Goal: Task Accomplishment & Management: Manage account settings

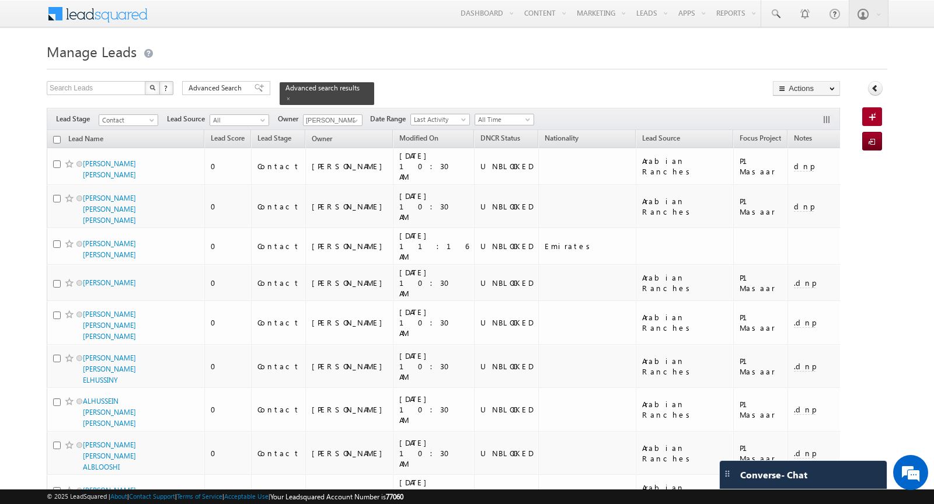
click at [58, 138] on input "checkbox" at bounding box center [57, 140] width 8 height 8
checkbox input "true"
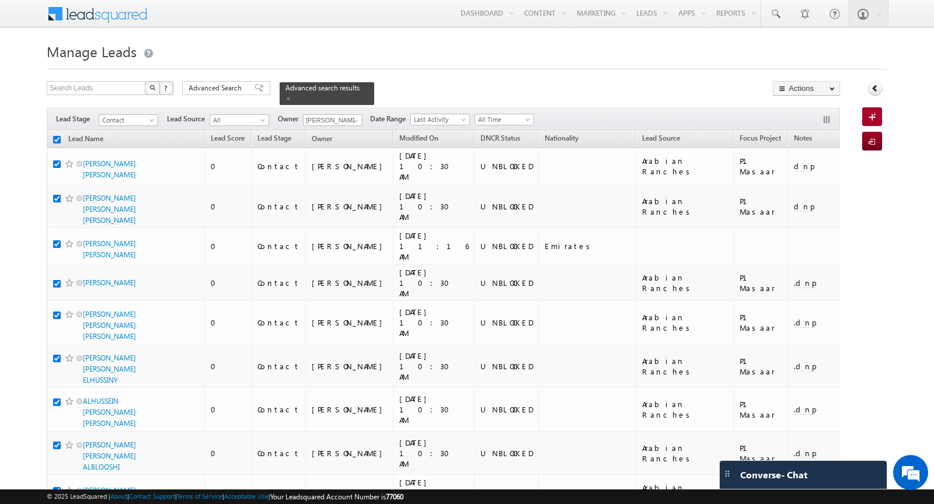
checkbox input "true"
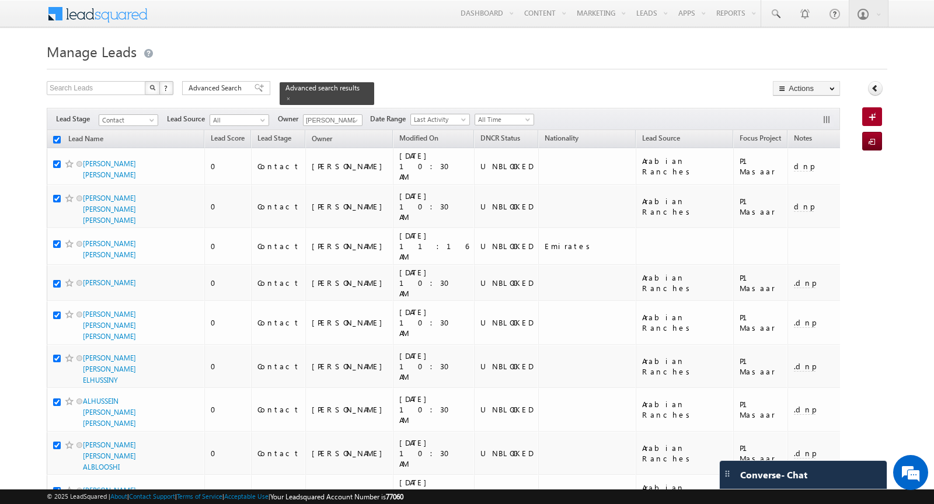
checkbox input "true"
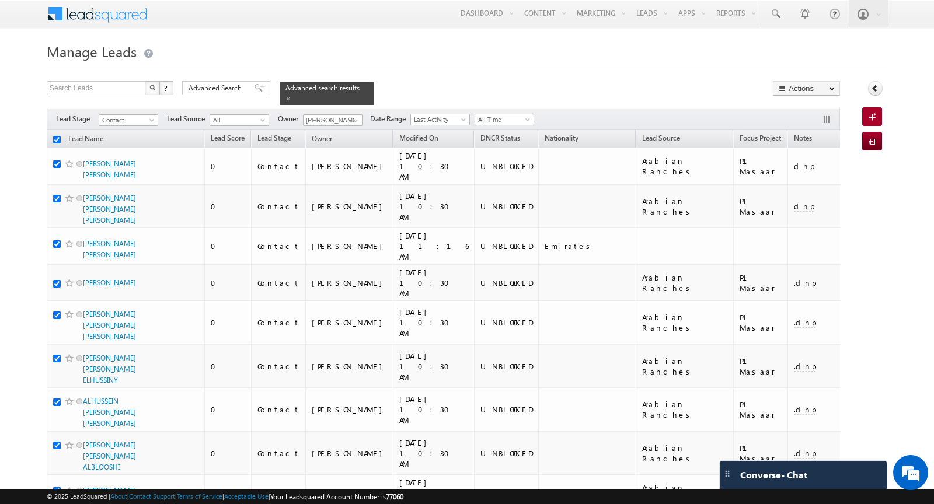
checkbox input "true"
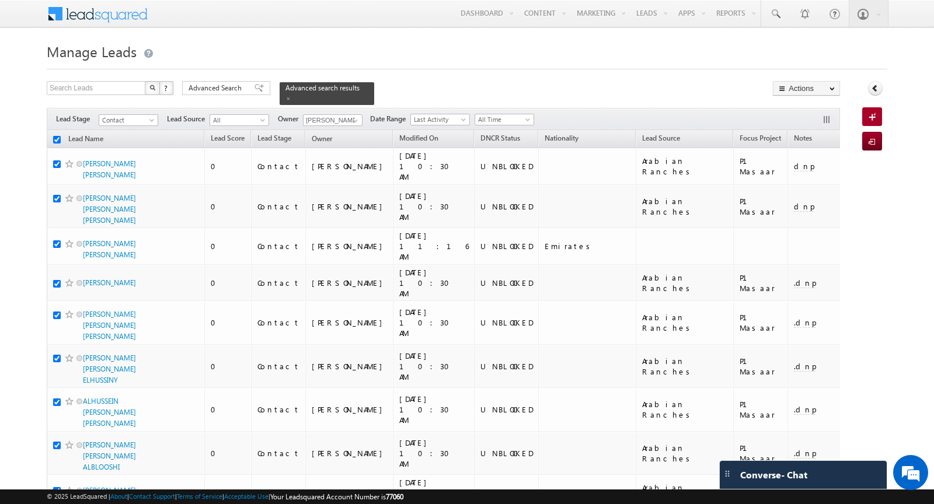
checkbox input "true"
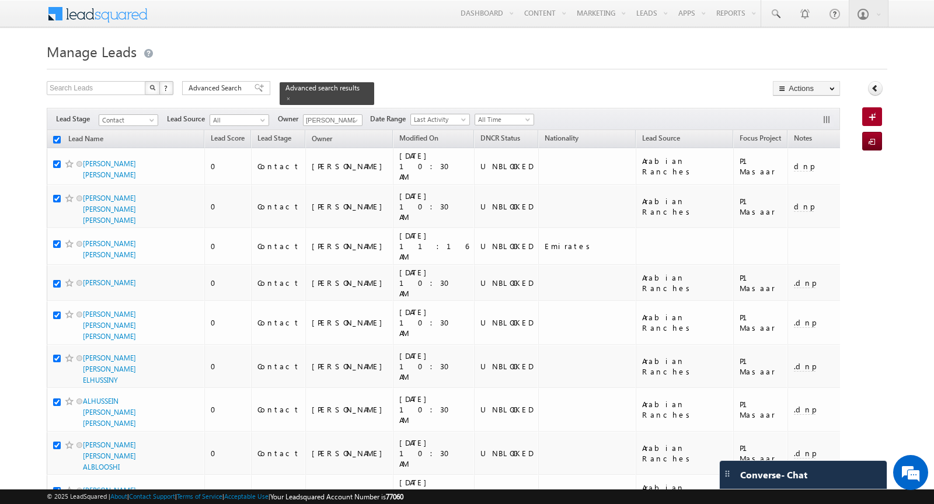
checkbox input "true"
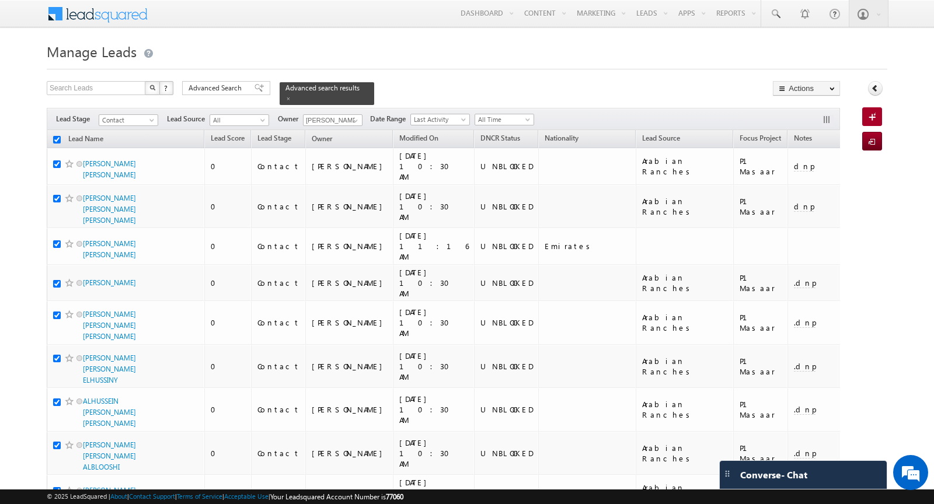
checkbox input "true"
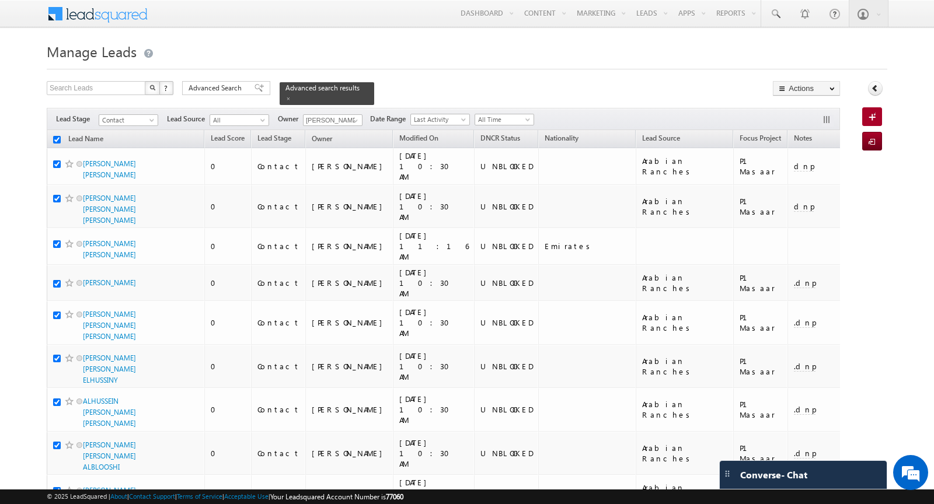
checkbox input "true"
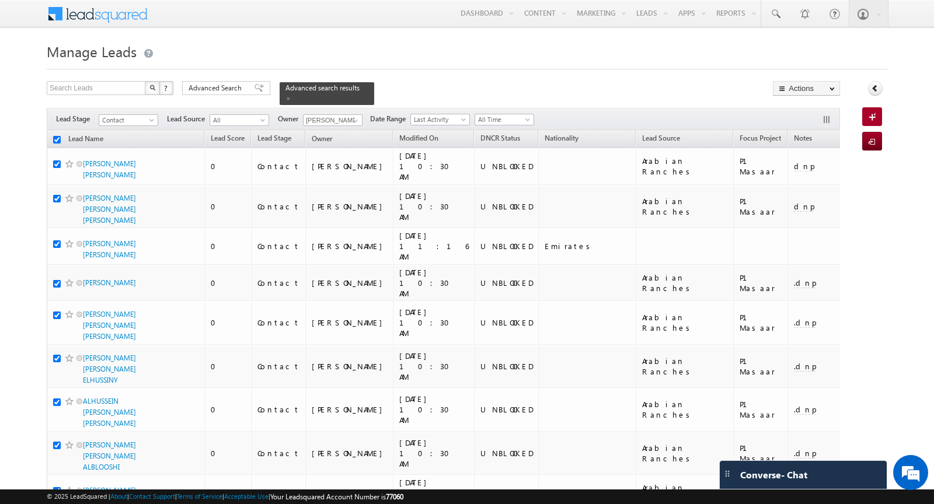
checkbox input "true"
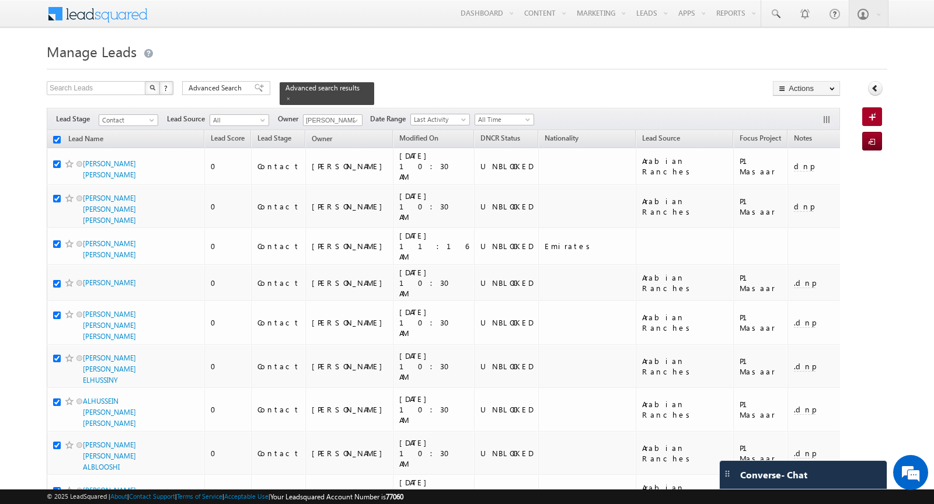
checkbox input "true"
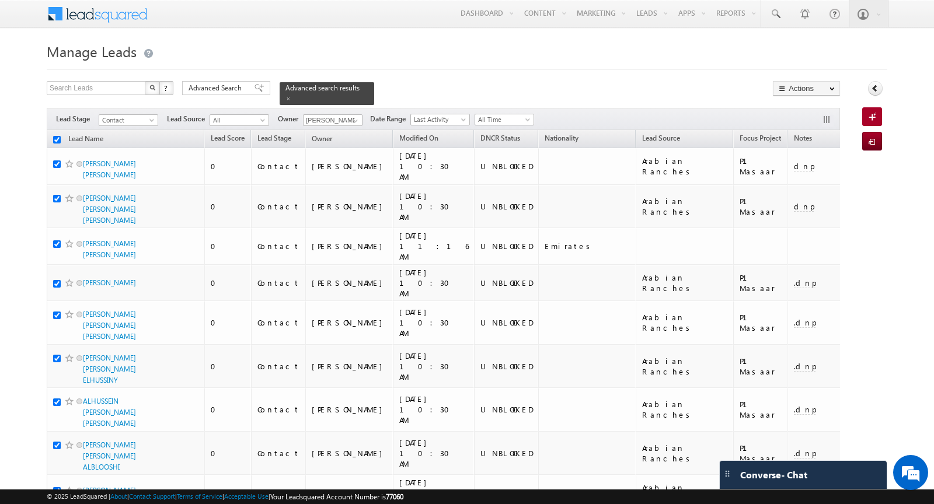
checkbox input "true"
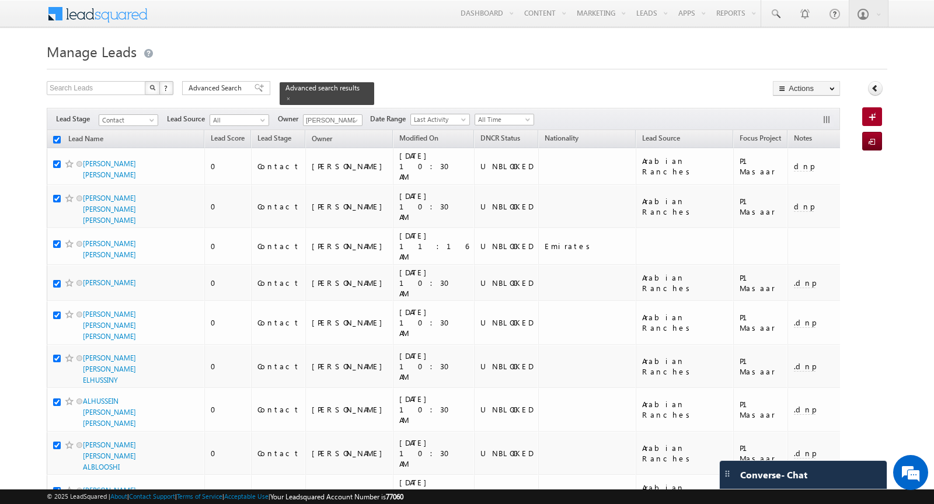
checkbox input "true"
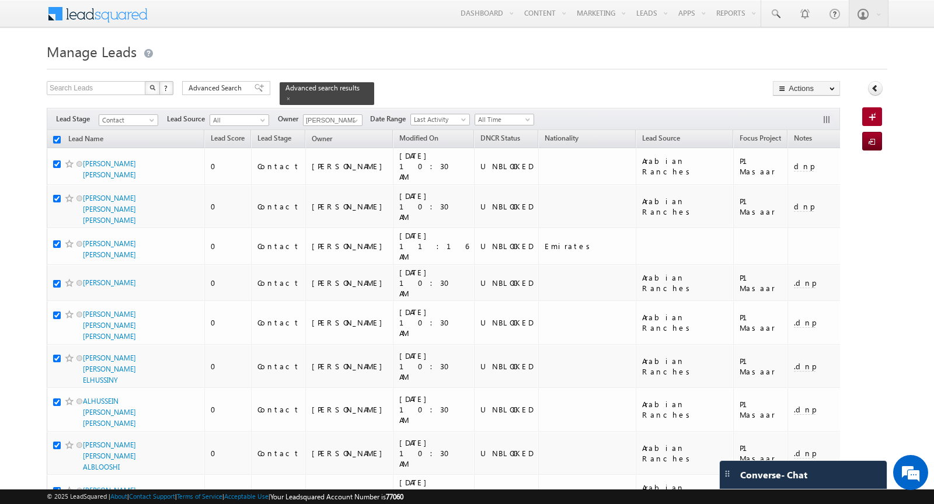
checkbox input "true"
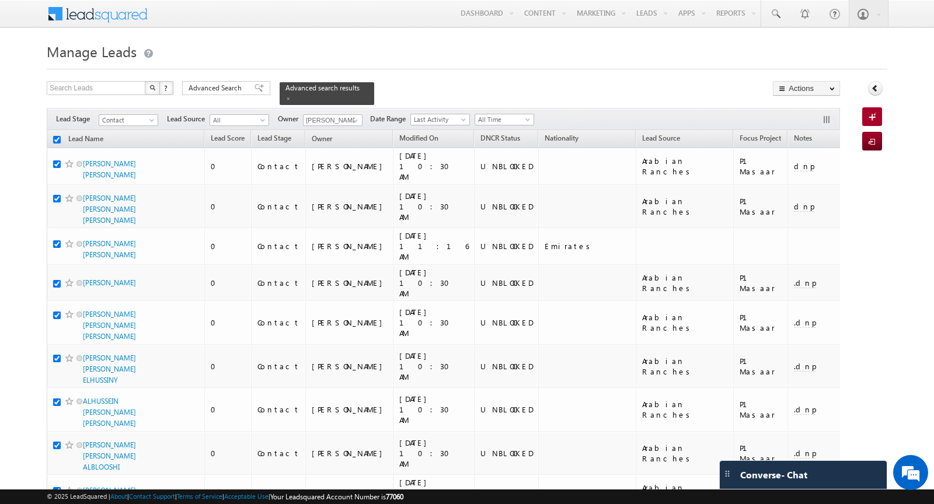
checkbox input "true"
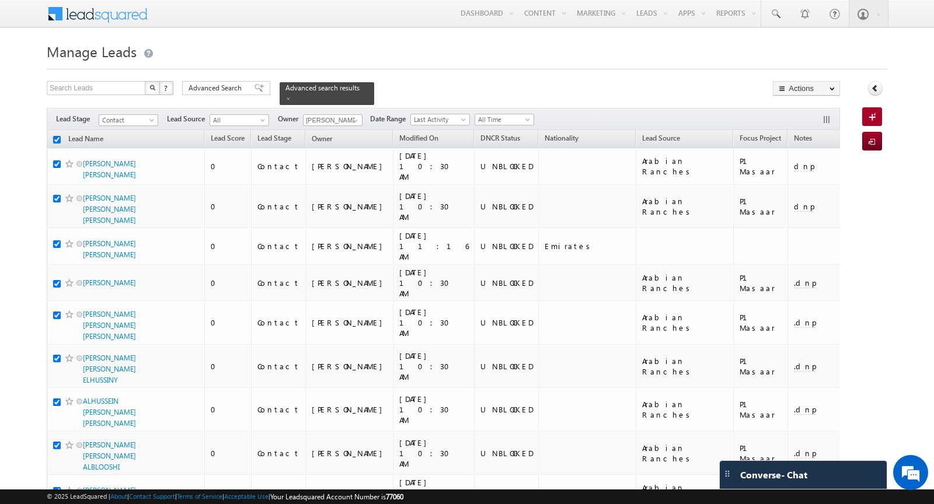
checkbox input "true"
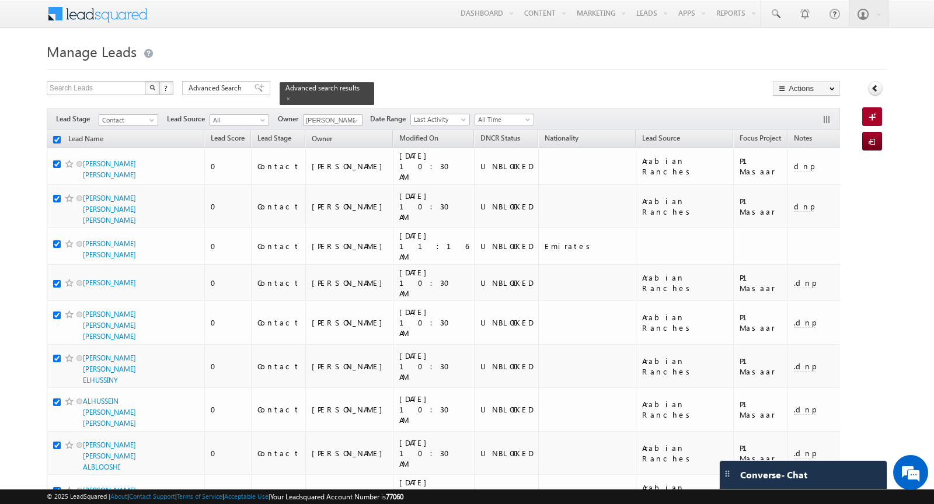
checkbox input "true"
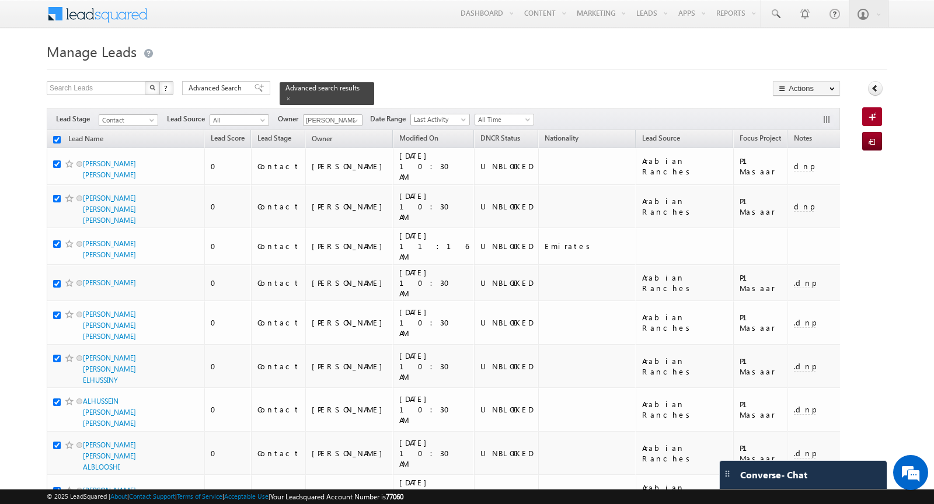
checkbox input "true"
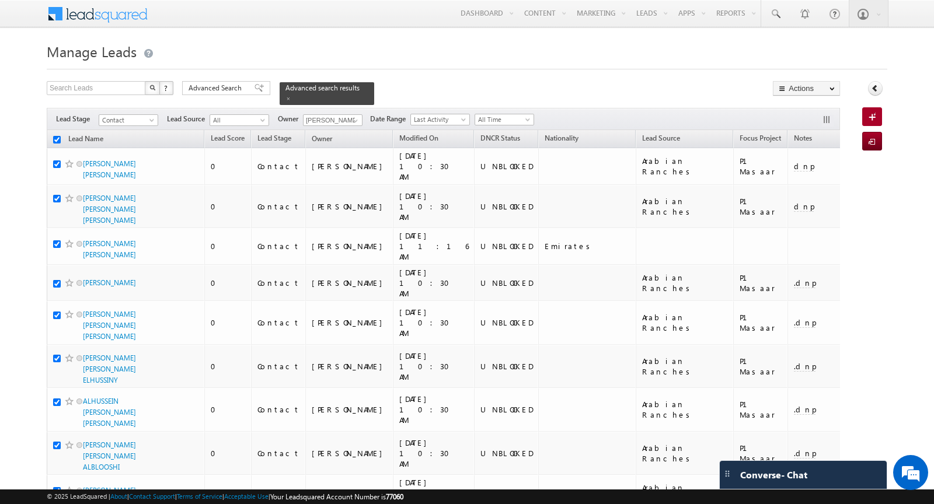
checkbox input "true"
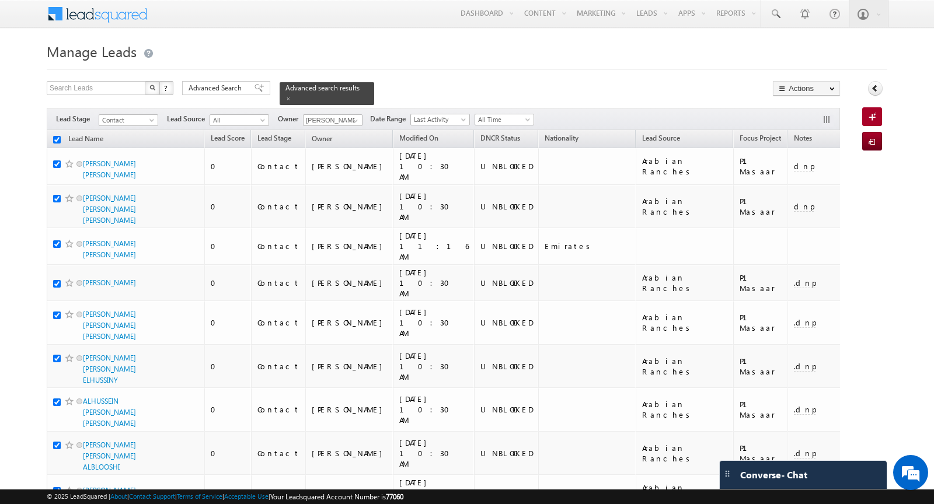
checkbox input "true"
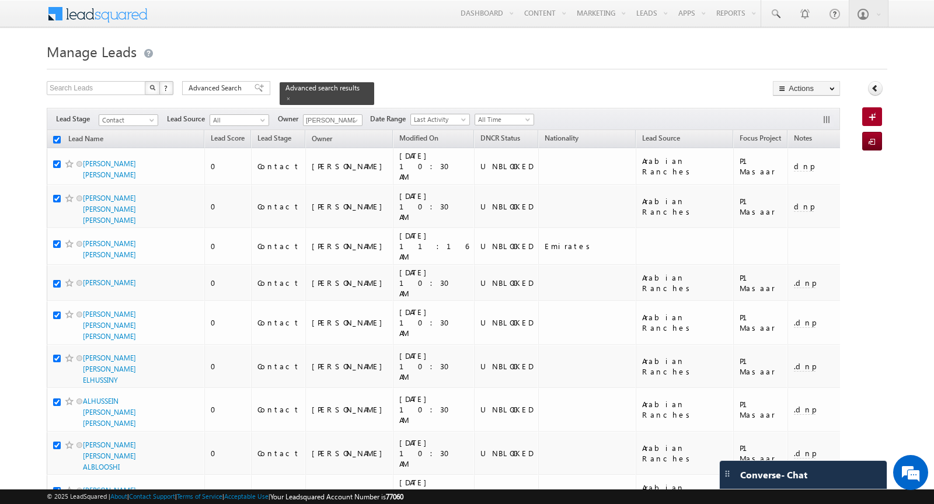
checkbox input "true"
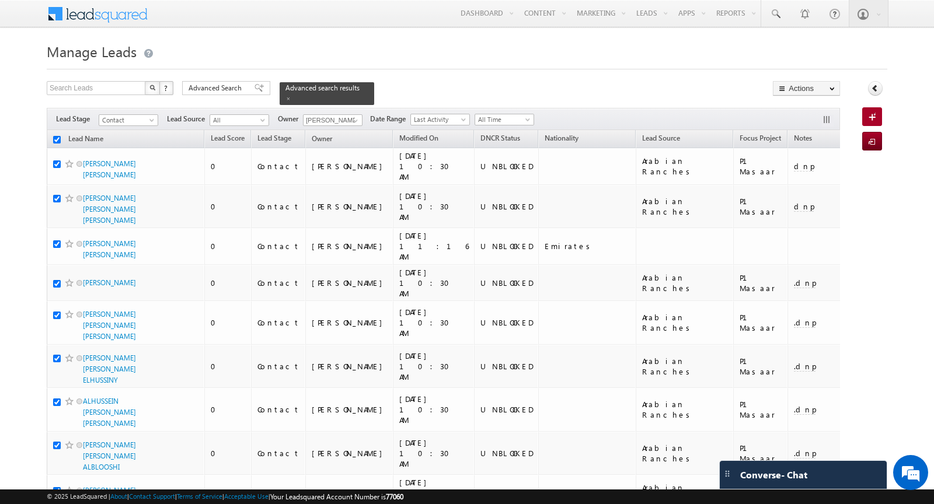
checkbox input "true"
click at [811, 186] on link "Change Owner" at bounding box center [806, 189] width 66 height 14
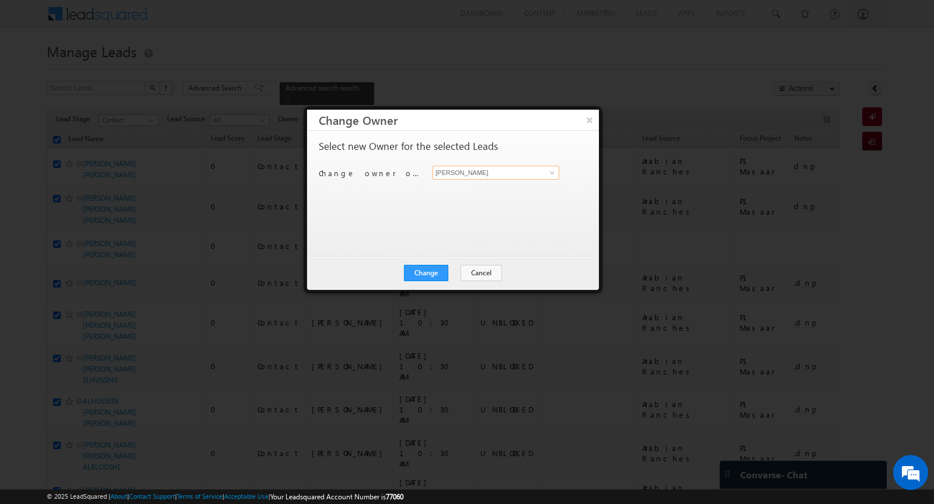
click at [534, 172] on input "[PERSON_NAME]" at bounding box center [495, 173] width 127 height 14
click at [503, 183] on link "Farooq Kamarudeen [EMAIL_ADDRESS][DOMAIN_NAME]" at bounding box center [495, 190] width 127 height 22
type input "[PERSON_NAME]"
click at [428, 270] on button "Change" at bounding box center [426, 273] width 44 height 16
click at [457, 277] on button "Close" at bounding box center [454, 273] width 37 height 16
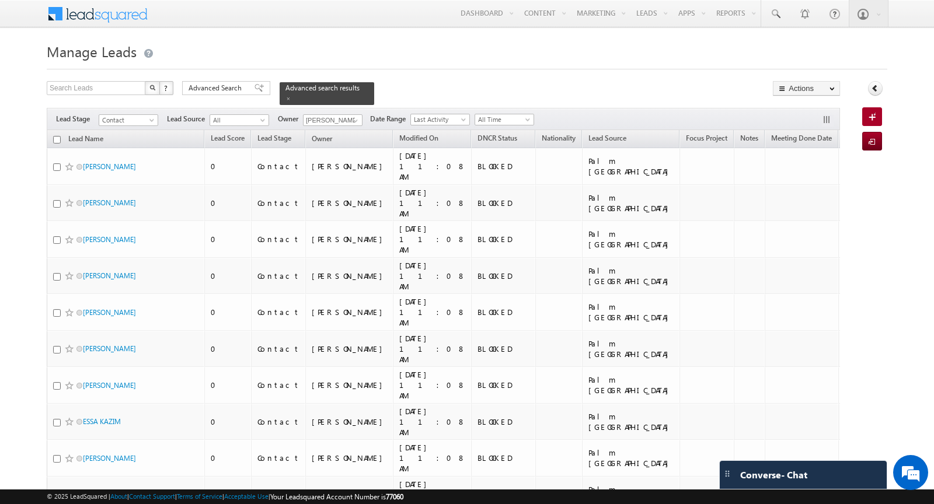
click at [57, 138] on input "checkbox" at bounding box center [57, 140] width 8 height 8
checkbox input "true"
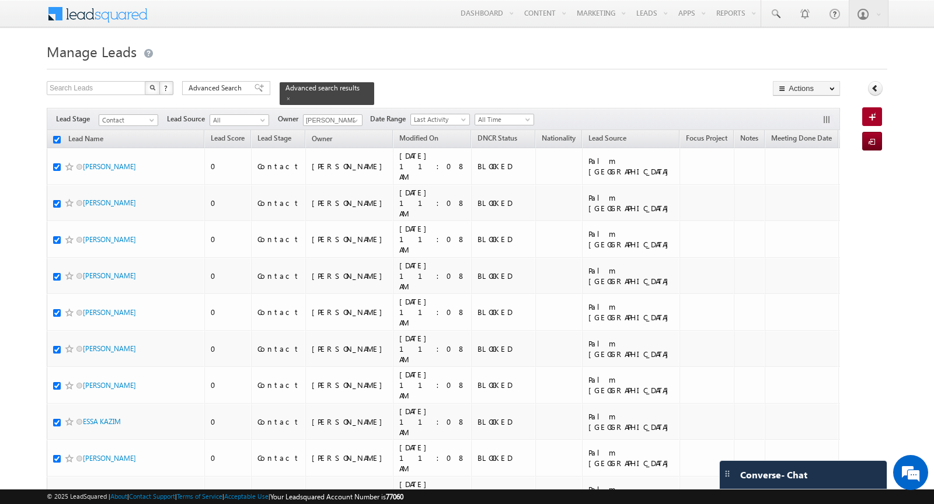
checkbox input "true"
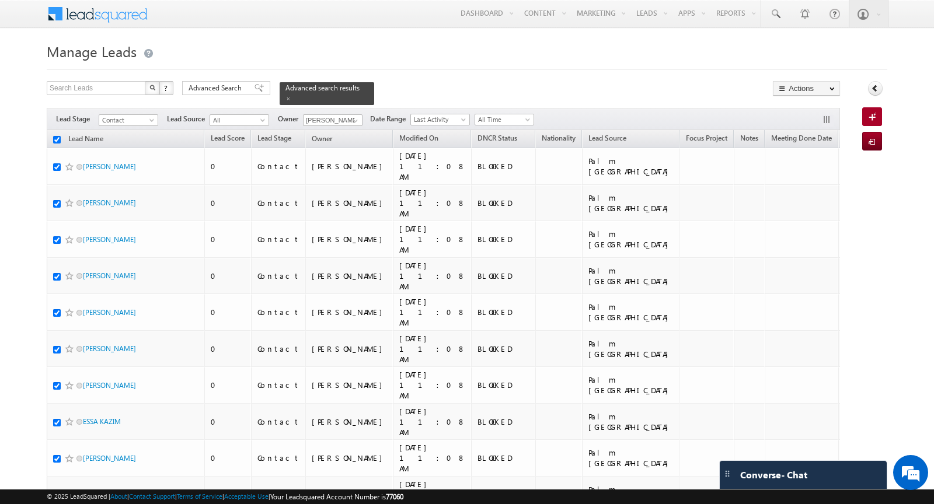
checkbox input "true"
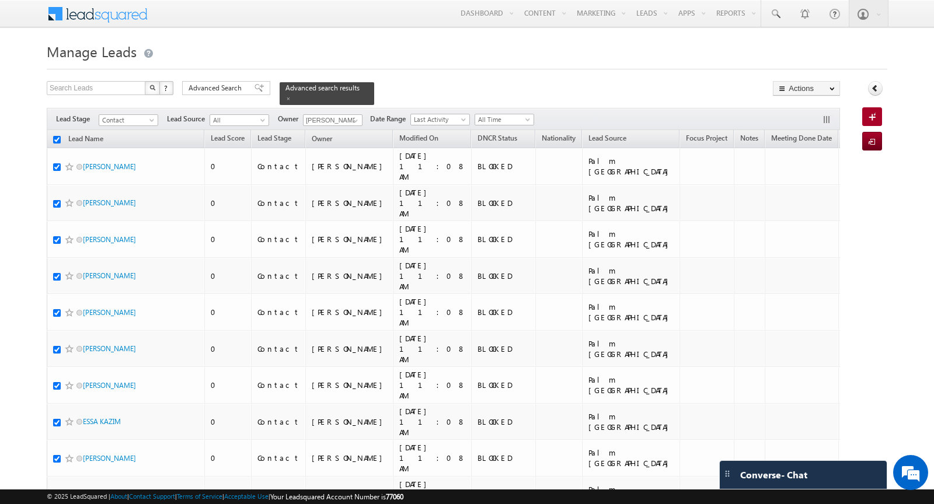
checkbox input "true"
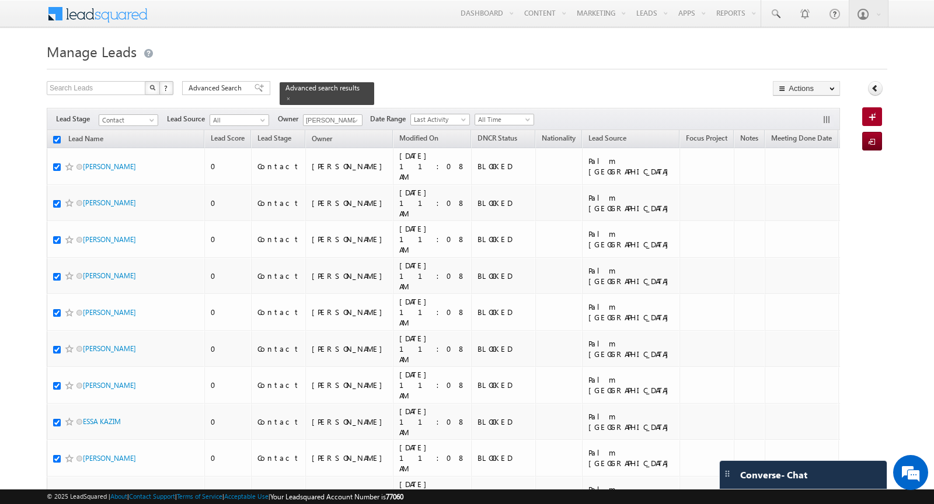
checkbox input "true"
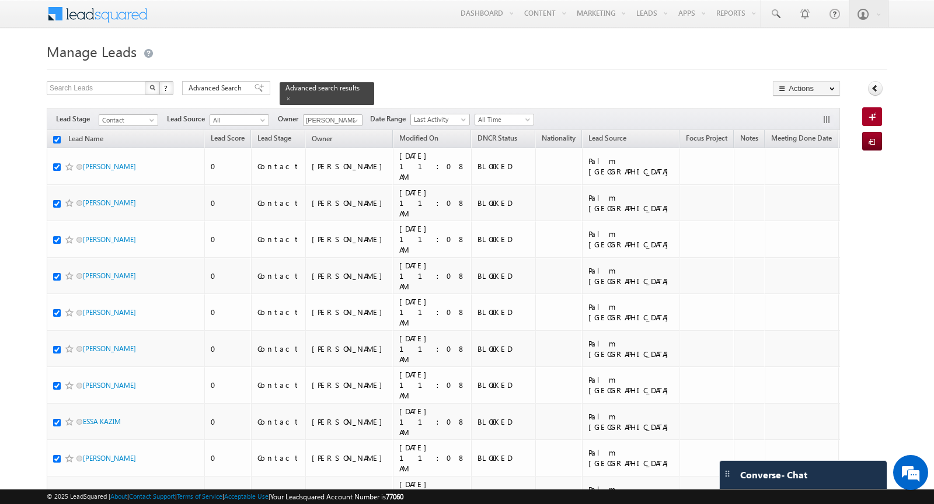
checkbox input "true"
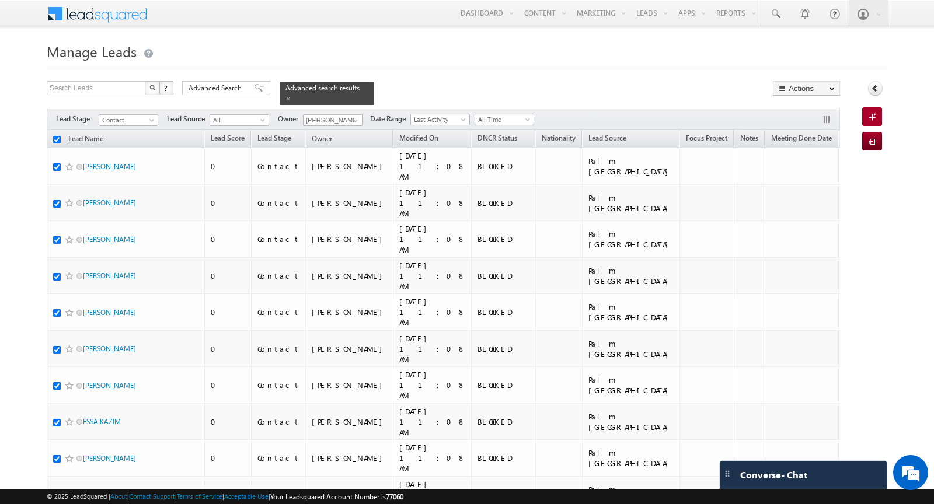
checkbox input "true"
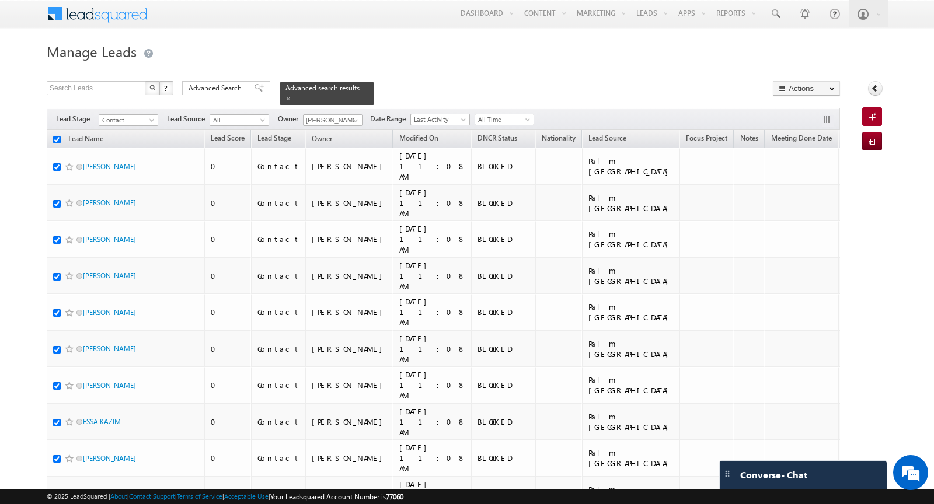
checkbox input "true"
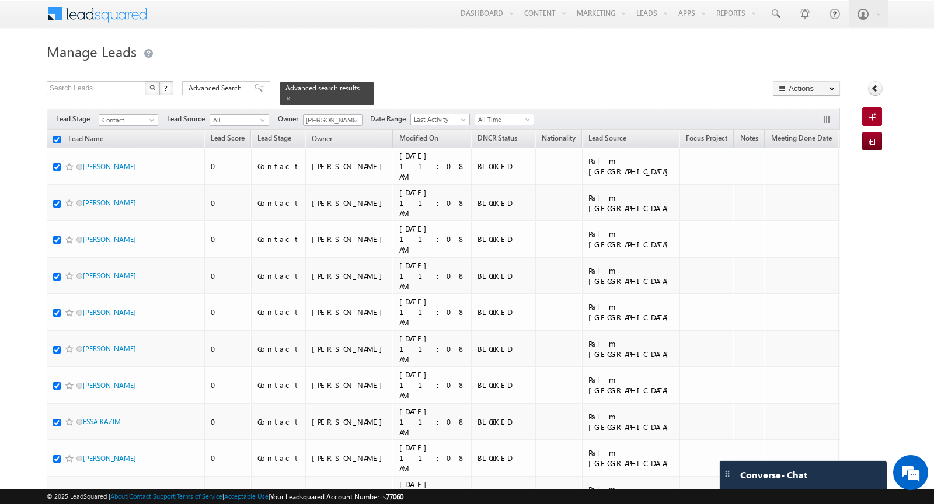
checkbox input "true"
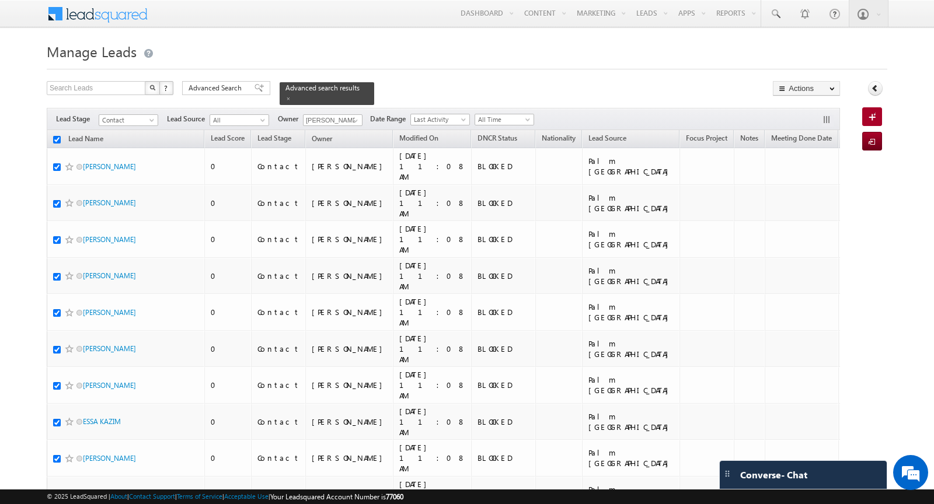
checkbox input "true"
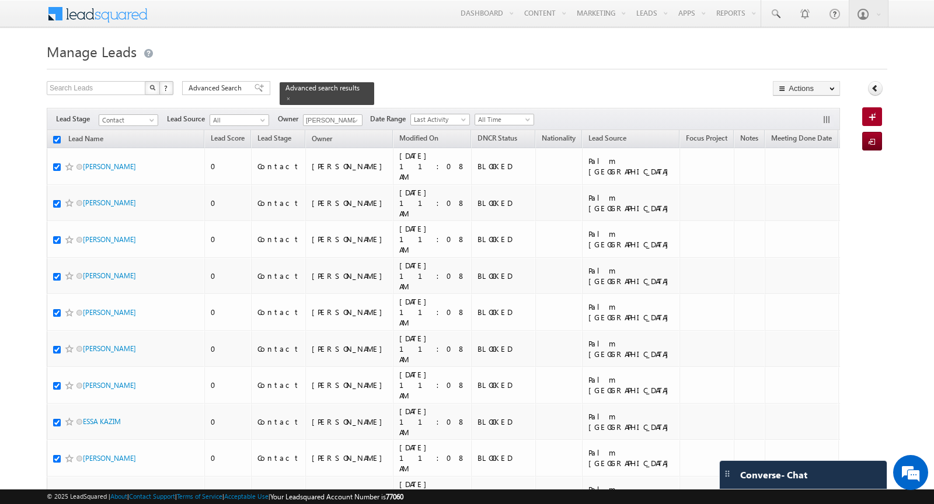
checkbox input "true"
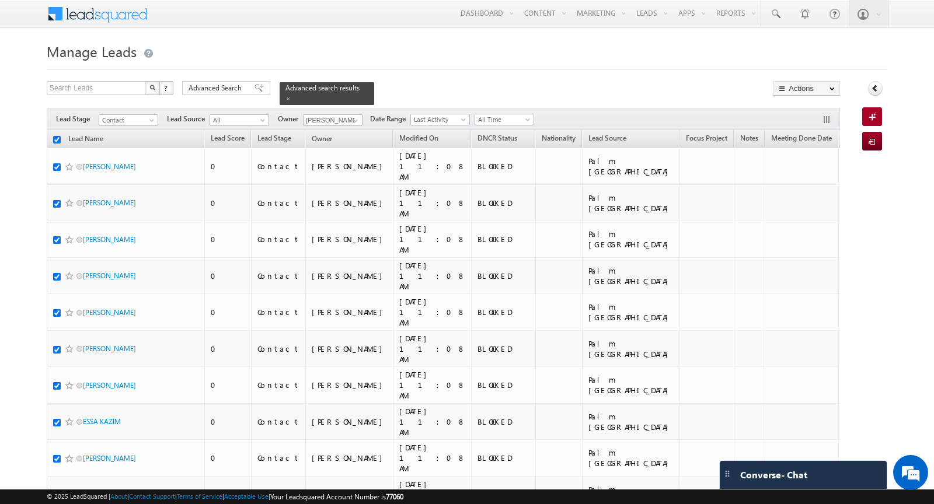
checkbox input "true"
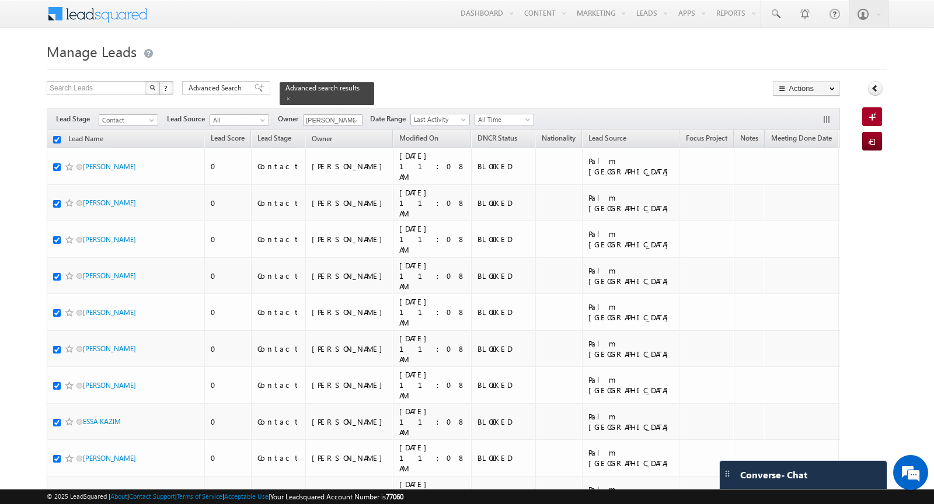
checkbox input "true"
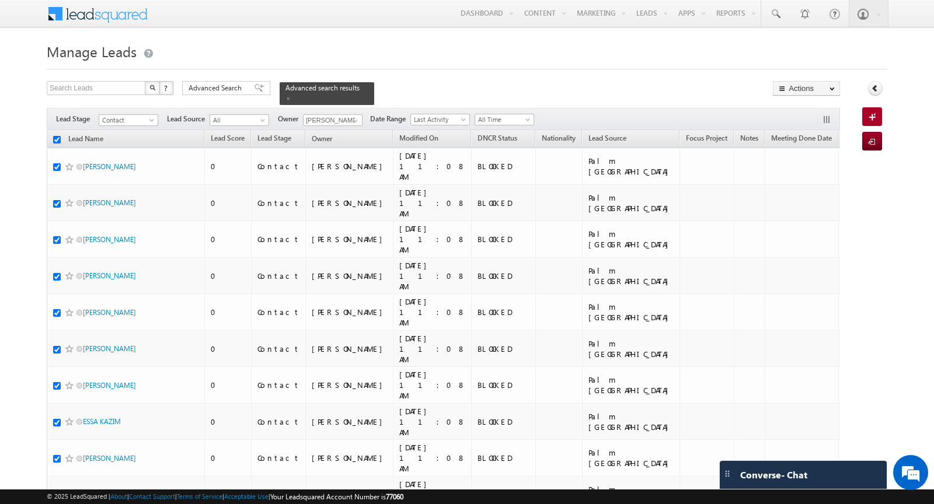
checkbox input "true"
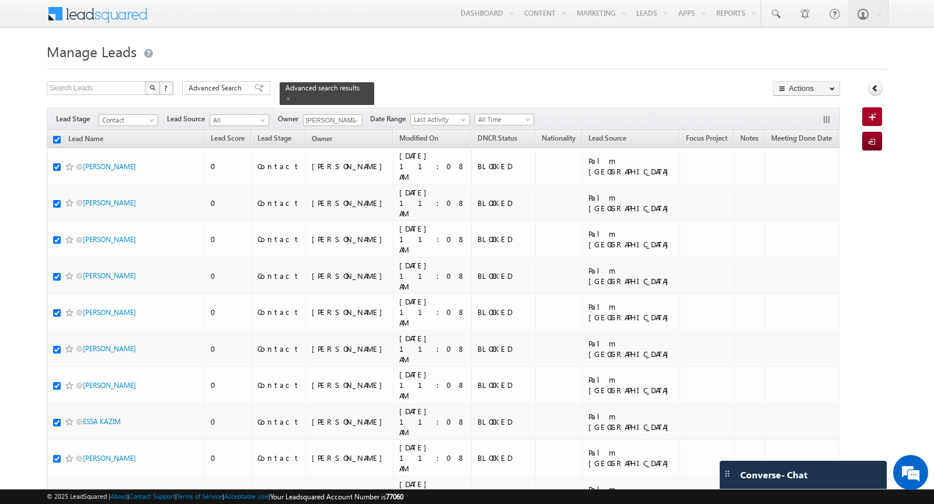
checkbox input "true"
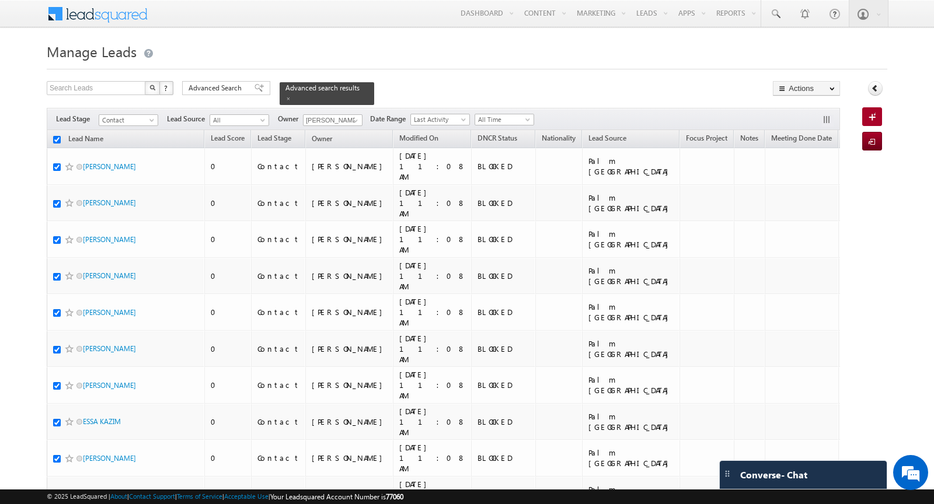
checkbox input "true"
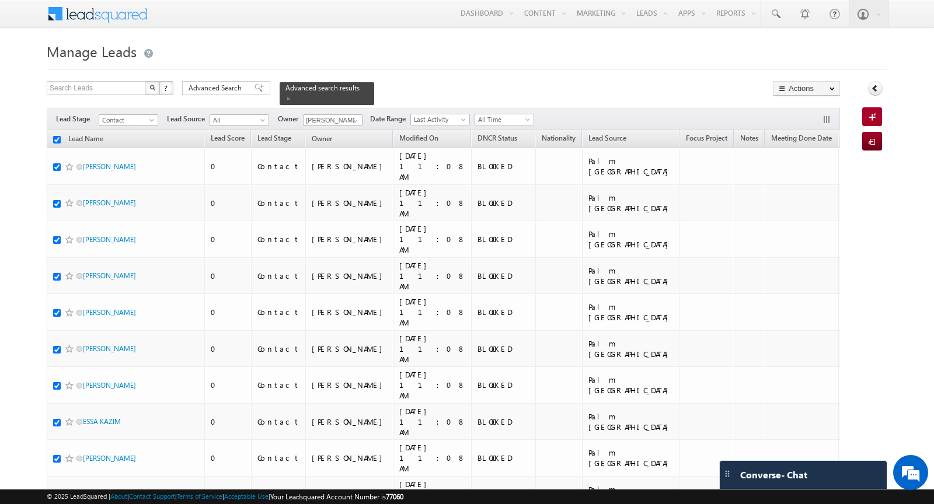
checkbox input "true"
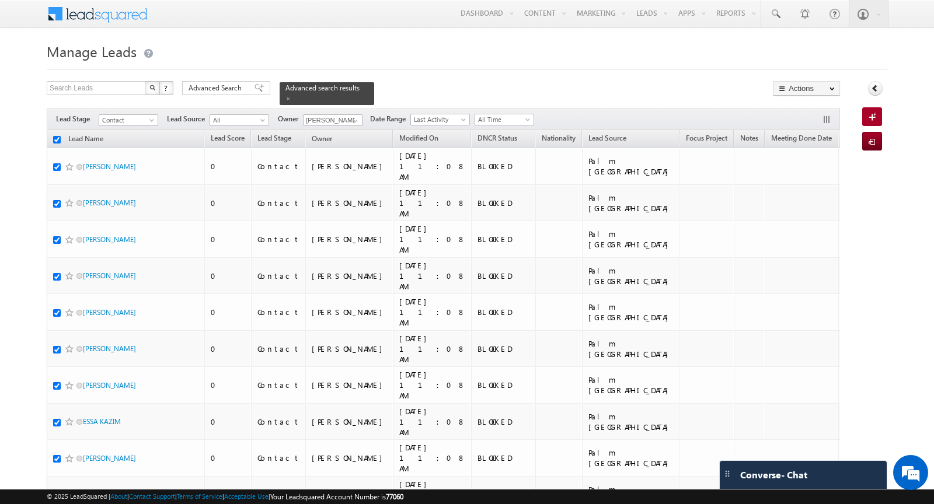
checkbox input "true"
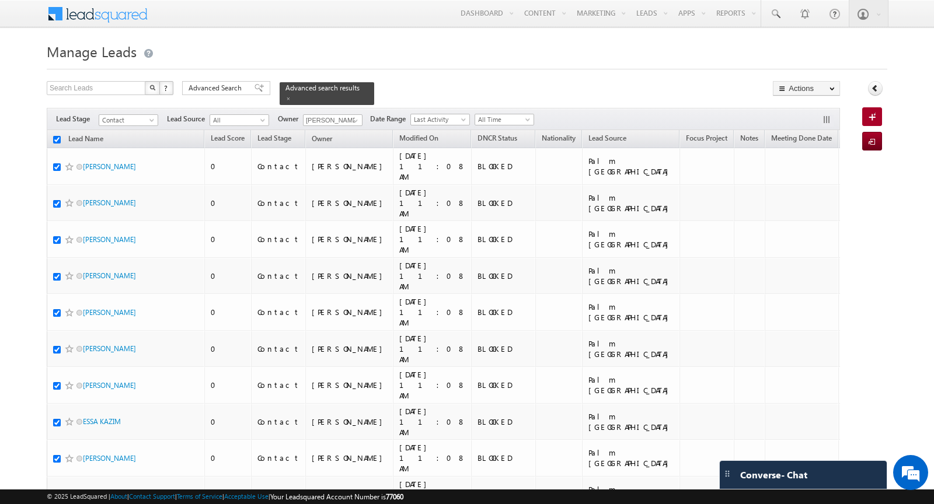
checkbox input "true"
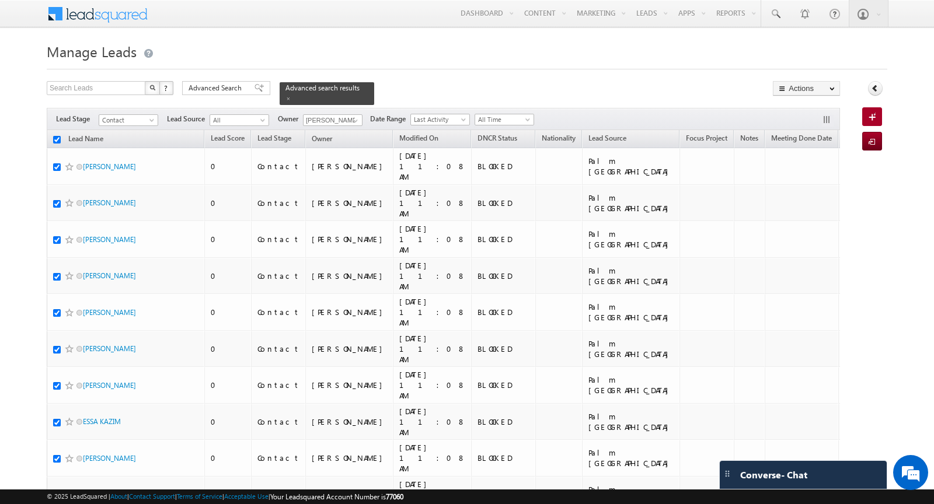
checkbox input "true"
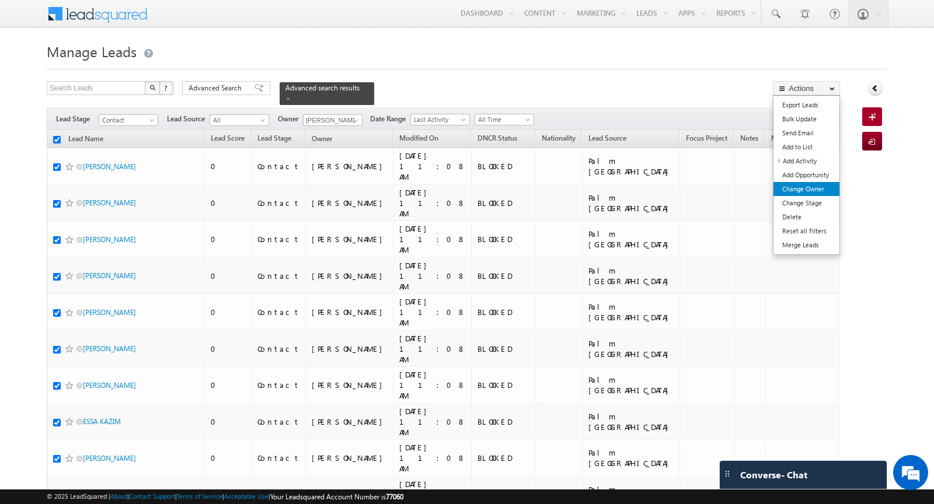
click at [814, 194] on link "Change Owner" at bounding box center [806, 189] width 66 height 14
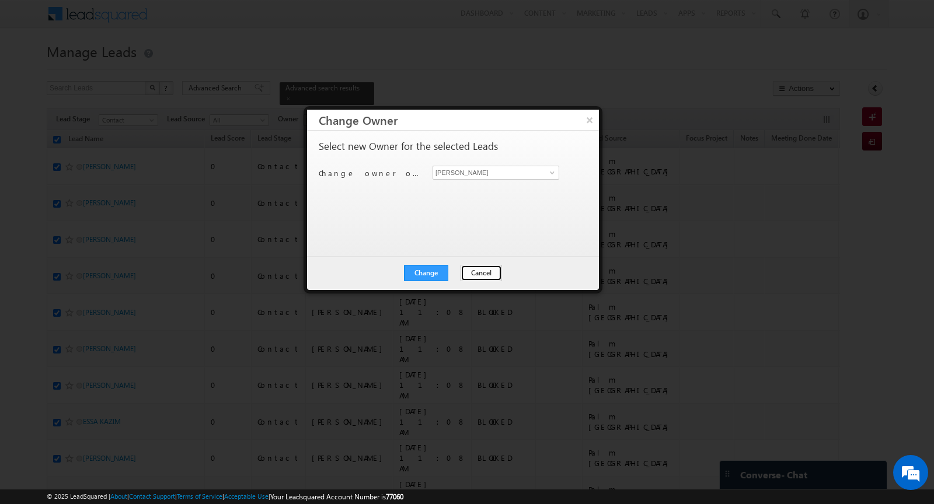
click at [476, 273] on button "Cancel" at bounding box center [480, 273] width 41 height 16
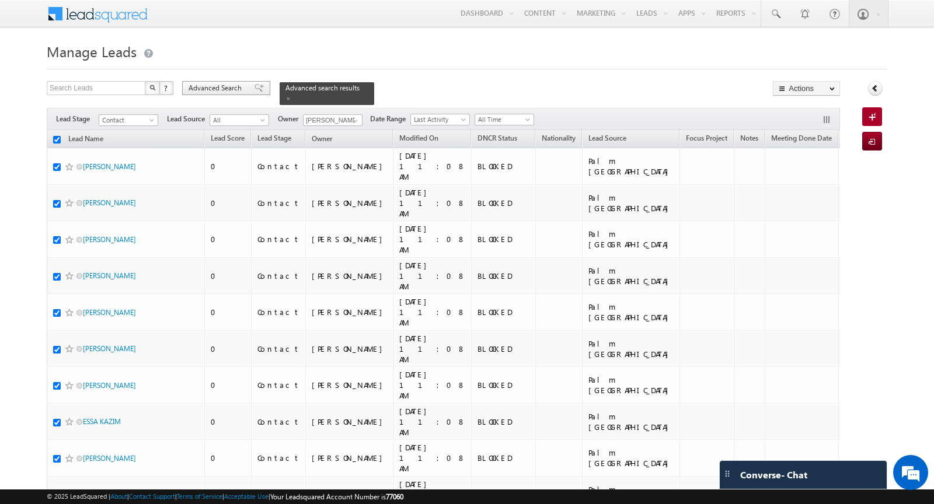
click at [233, 88] on span "Advanced Search" at bounding box center [217, 88] width 57 height 11
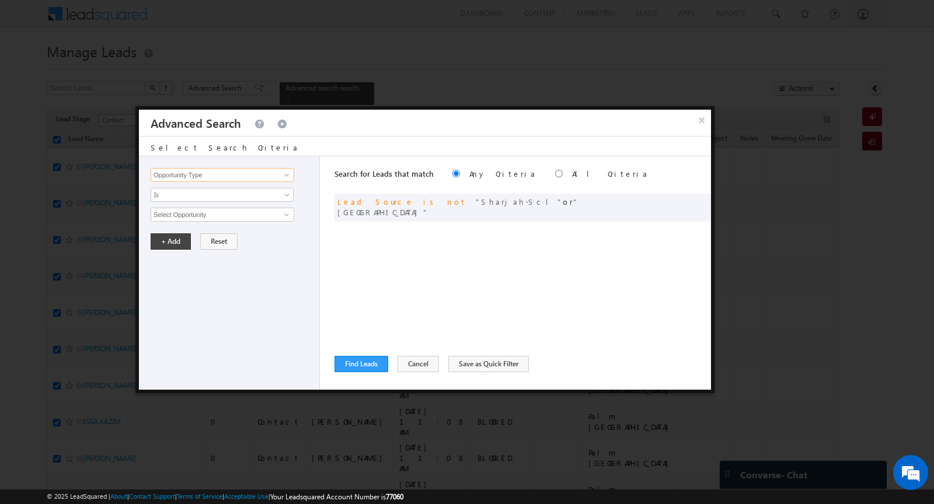
click at [228, 175] on input "Opportunity Type" at bounding box center [223, 175] width 144 height 14
click at [216, 198] on link "DNCR Status" at bounding box center [223, 198] width 144 height 13
click at [206, 193] on span "Is" at bounding box center [214, 195] width 127 height 11
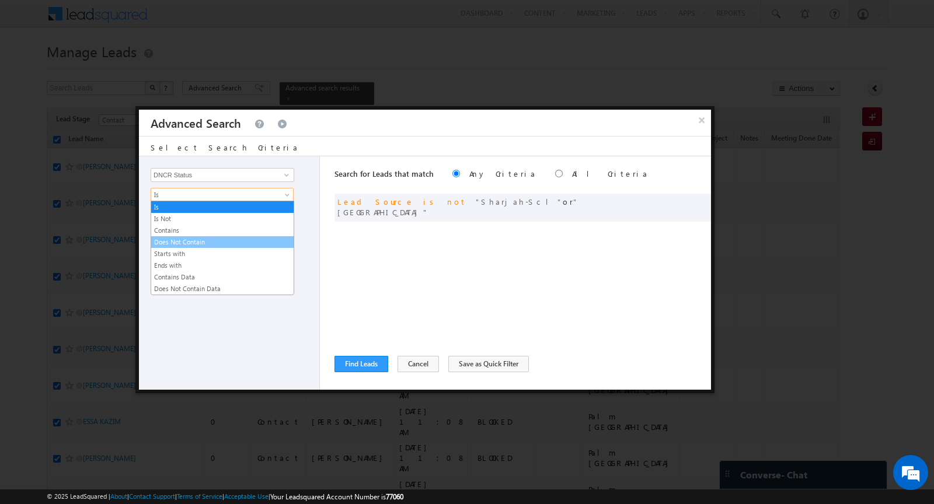
click at [195, 237] on link "Does Not Contain" at bounding box center [222, 242] width 142 height 11
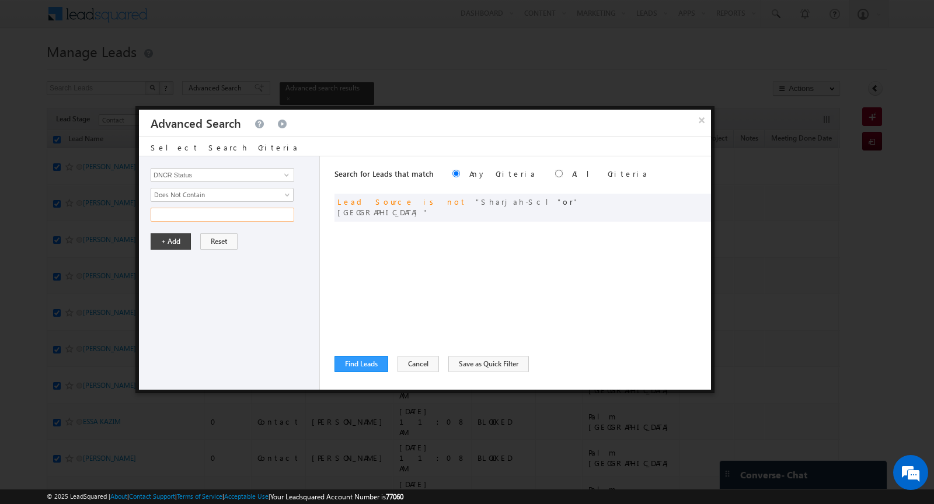
click at [190, 211] on input "text" at bounding box center [223, 215] width 144 height 14
click at [161, 239] on button "+ Add" at bounding box center [171, 241] width 40 height 16
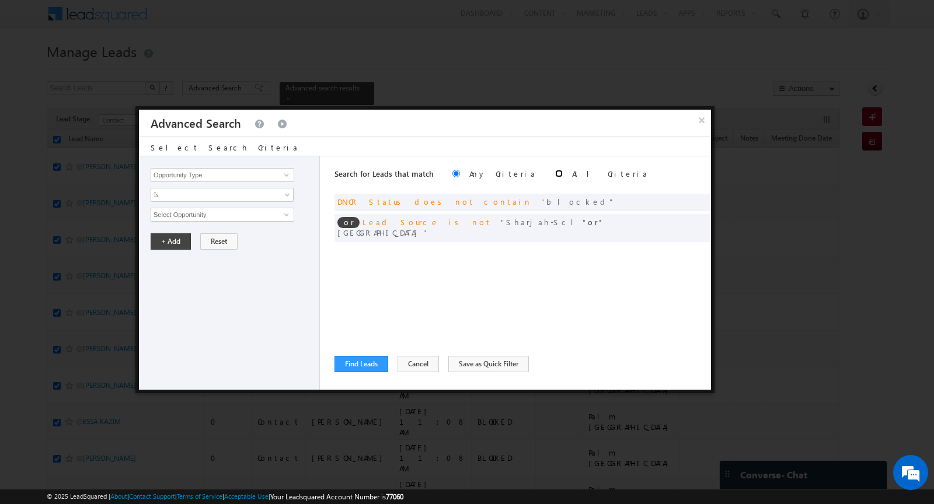
click at [555, 174] on input "radio" at bounding box center [559, 174] width 8 height 8
click at [360, 364] on button "Find Leads" at bounding box center [361, 364] width 54 height 16
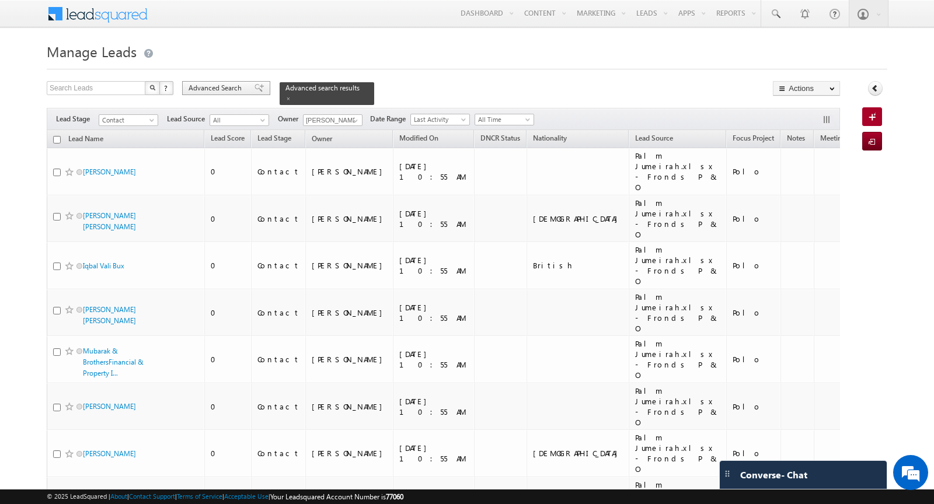
click at [236, 91] on span "Advanced Search" at bounding box center [217, 88] width 57 height 11
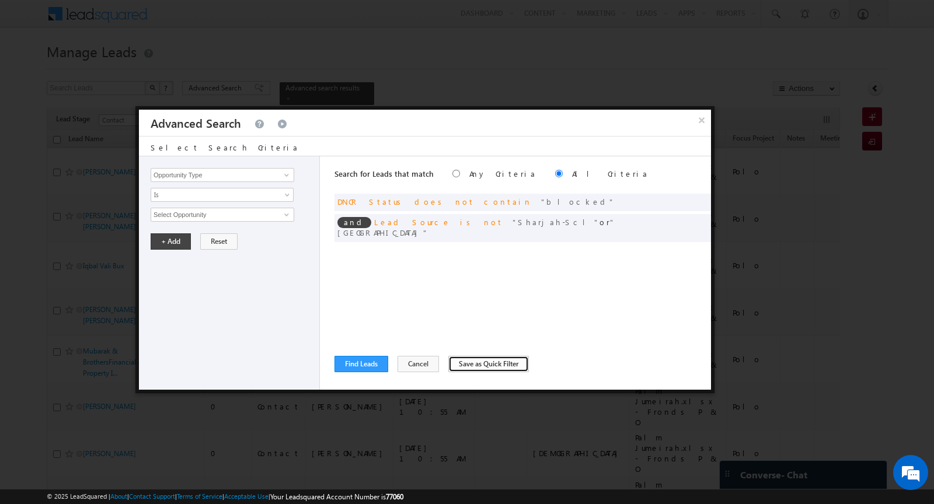
click at [465, 360] on button "Save as Quick Filter" at bounding box center [488, 364] width 81 height 16
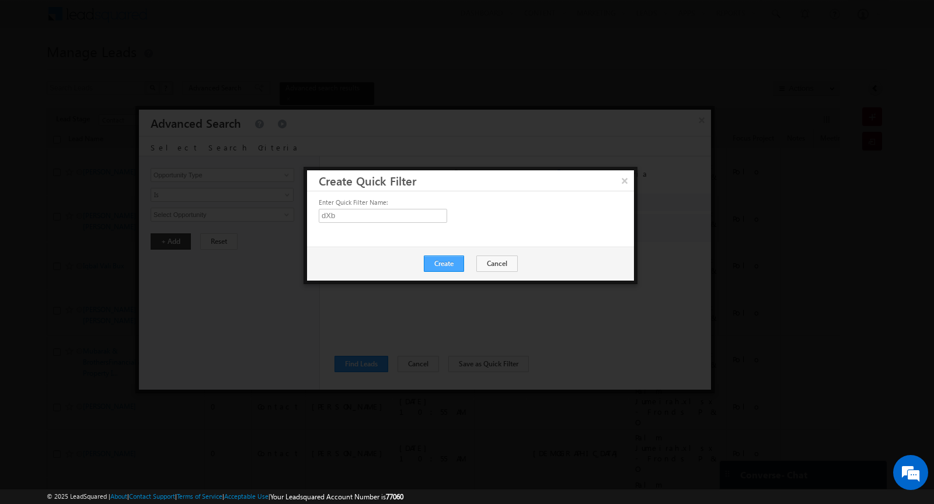
click at [443, 264] on button "Create" at bounding box center [444, 264] width 40 height 16
click at [476, 261] on button "Close" at bounding box center [471, 264] width 37 height 16
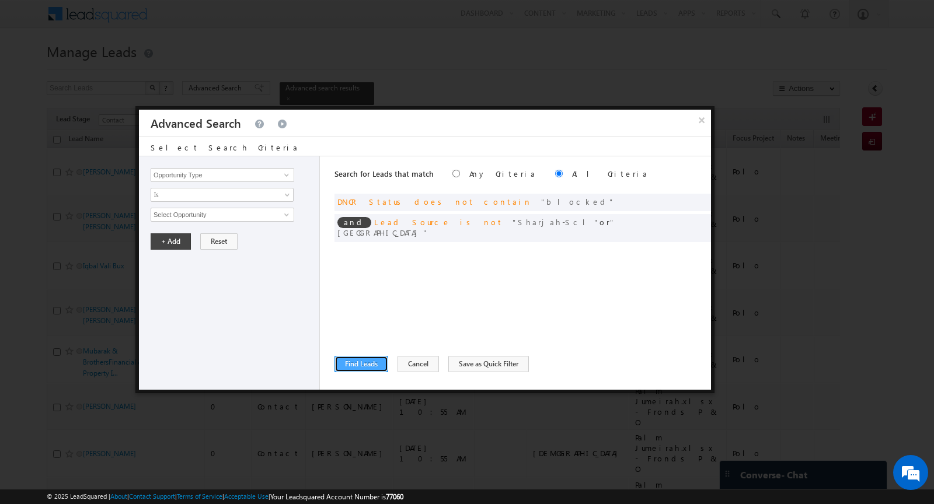
click at [362, 364] on button "Find Leads" at bounding box center [361, 364] width 54 height 16
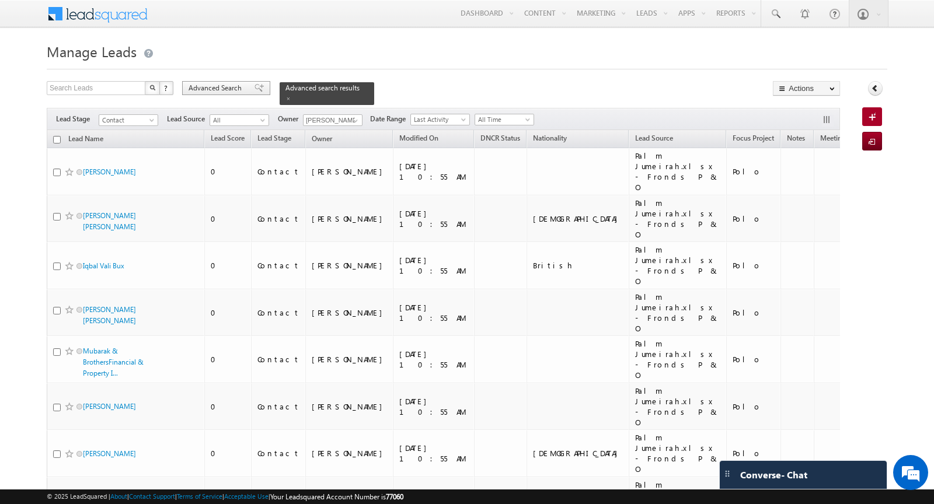
click at [210, 86] on span "Advanced Search" at bounding box center [217, 88] width 57 height 11
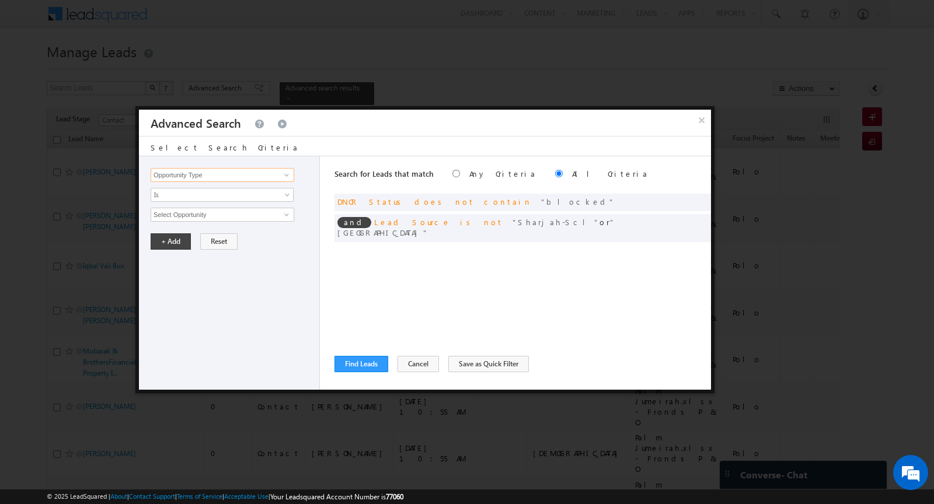
click at [225, 174] on input "Opportunity Type" at bounding box center [223, 175] width 144 height 14
click at [214, 196] on link "Nationality" at bounding box center [223, 198] width 144 height 13
click at [194, 197] on span "Is" at bounding box center [214, 195] width 127 height 11
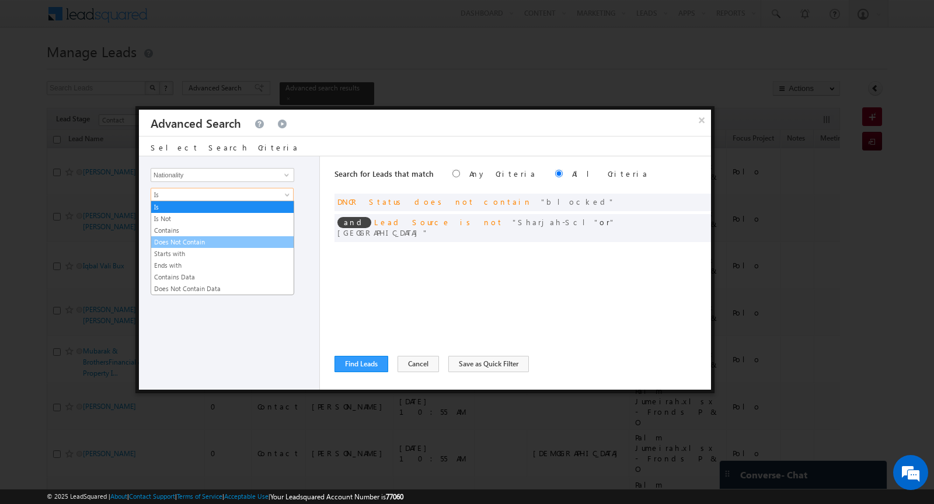
click at [191, 237] on link "Does Not Contain" at bounding box center [222, 242] width 142 height 11
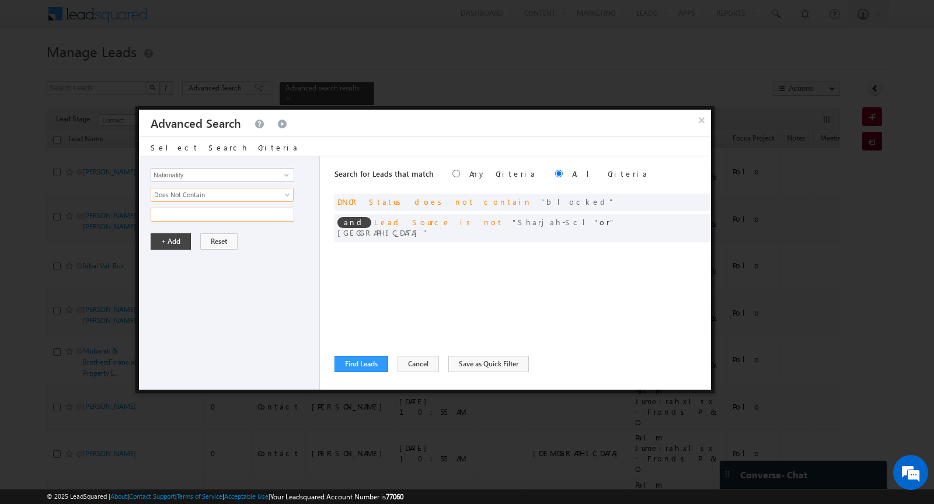
click at [184, 214] on input "text" at bounding box center [223, 215] width 144 height 14
click at [167, 235] on button "+ Add" at bounding box center [171, 241] width 40 height 16
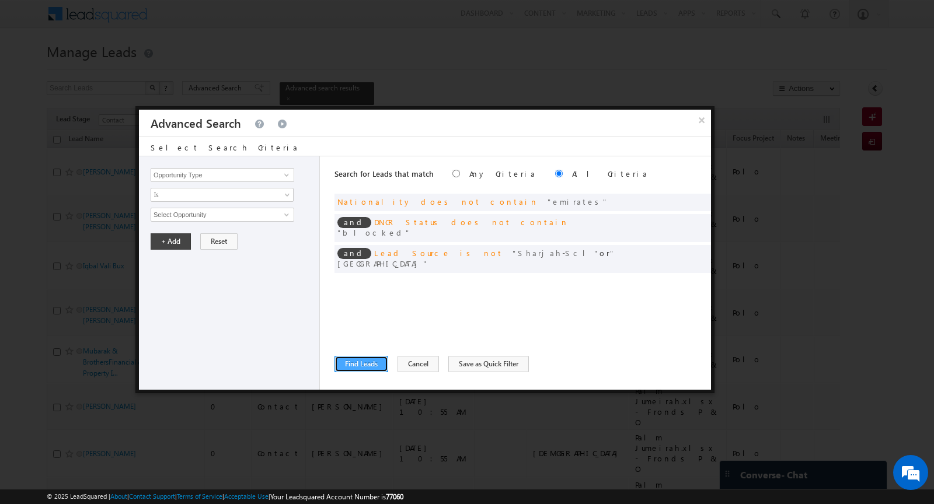
click at [367, 361] on button "Find Leads" at bounding box center [361, 364] width 54 height 16
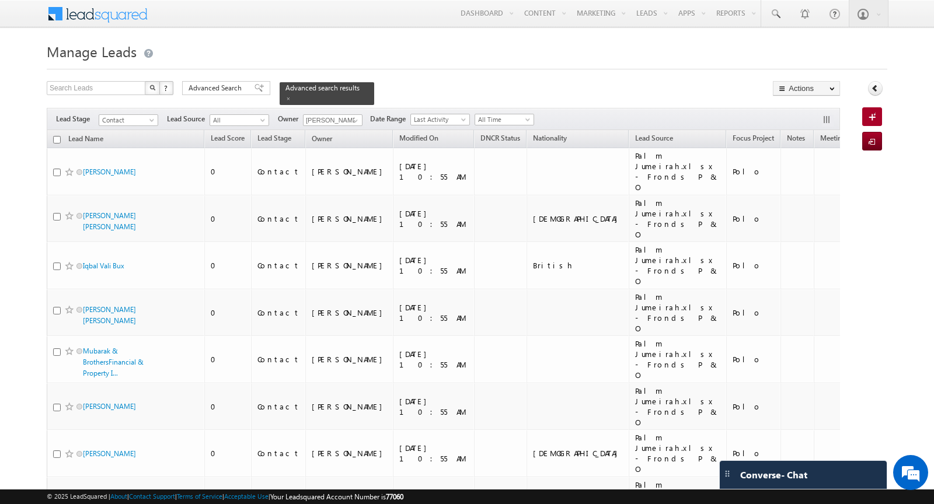
click at [57, 139] on input "checkbox" at bounding box center [57, 140] width 8 height 8
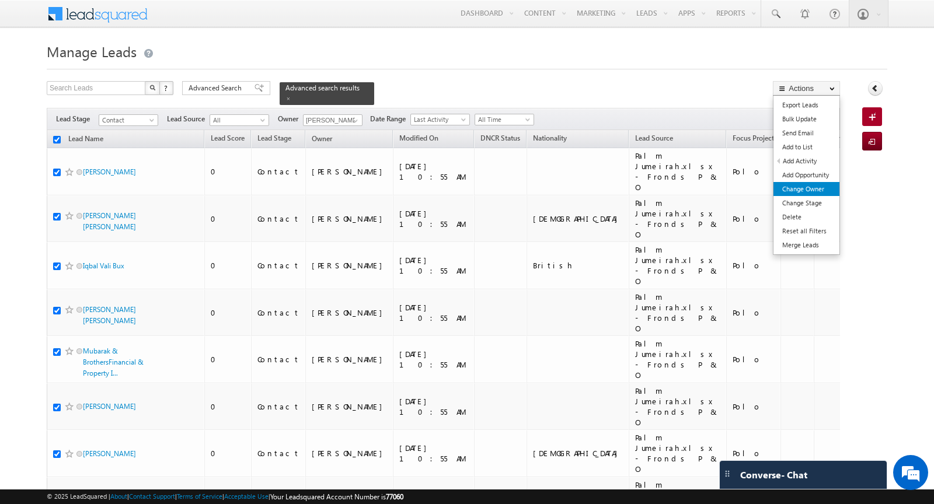
click at [819, 189] on link "Change Owner" at bounding box center [806, 189] width 66 height 14
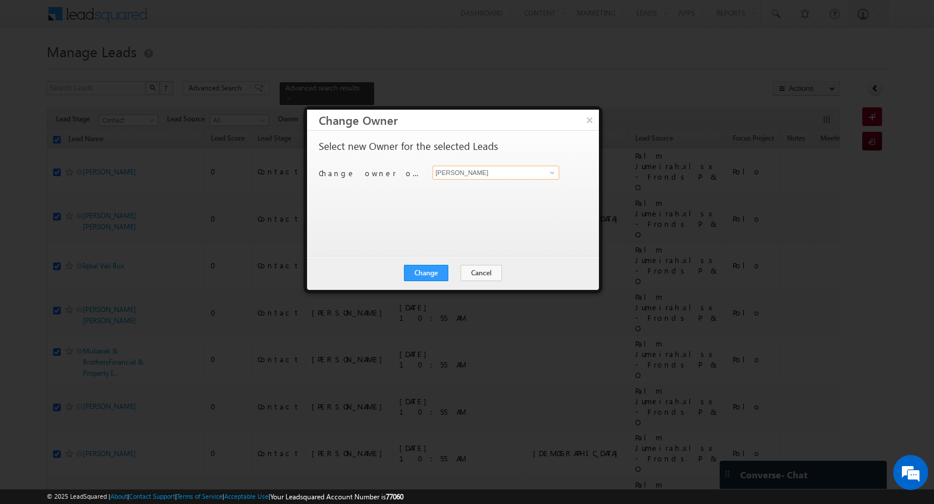
click at [488, 173] on input "[PERSON_NAME]" at bounding box center [495, 173] width 127 height 14
click at [491, 196] on span "[PERSON_NAME][EMAIL_ADDRESS][PERSON_NAME][DOMAIN_NAME]" at bounding box center [489, 195] width 105 height 9
click at [426, 270] on button "Change" at bounding box center [426, 273] width 44 height 16
click at [448, 273] on button "Close" at bounding box center [454, 273] width 37 height 16
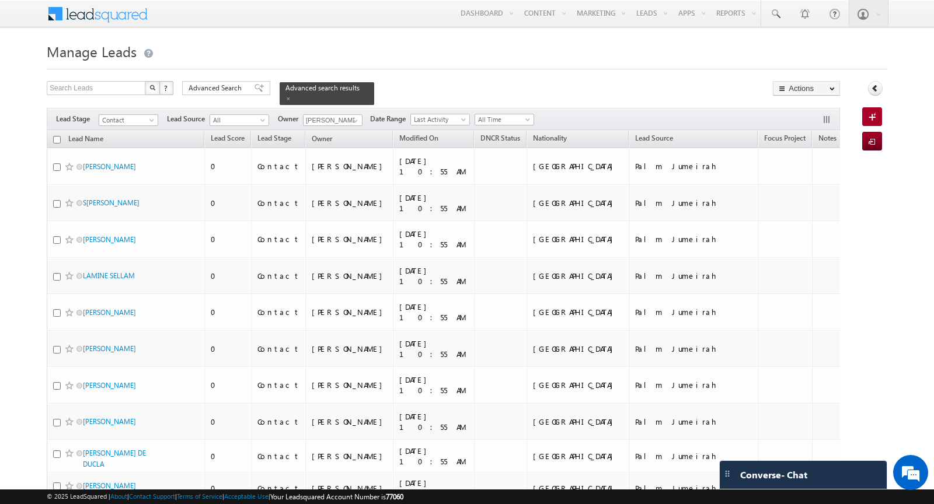
click at [56, 137] on input "checkbox" at bounding box center [57, 140] width 8 height 8
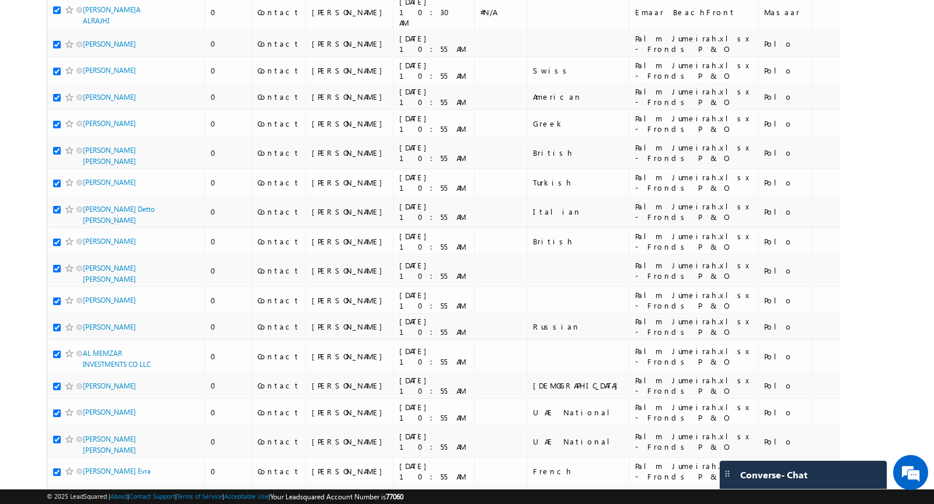
scroll to position [2944, 0]
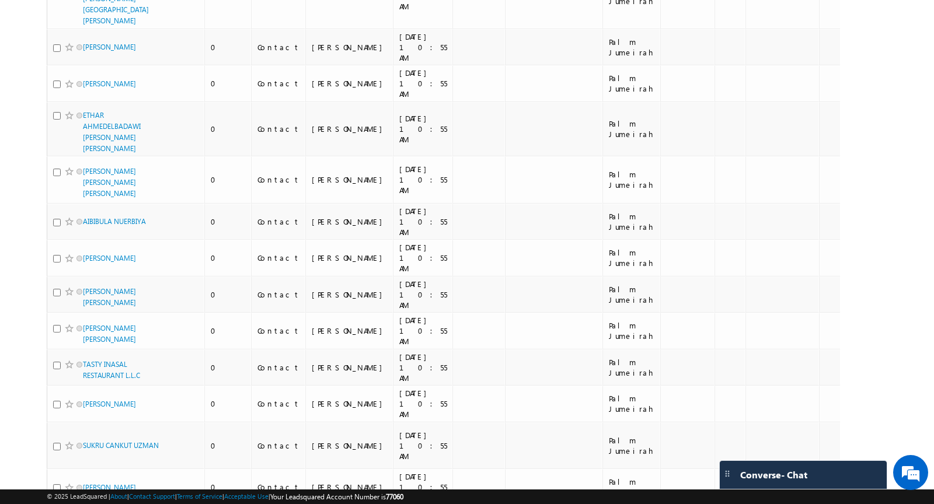
scroll to position [2909, 0]
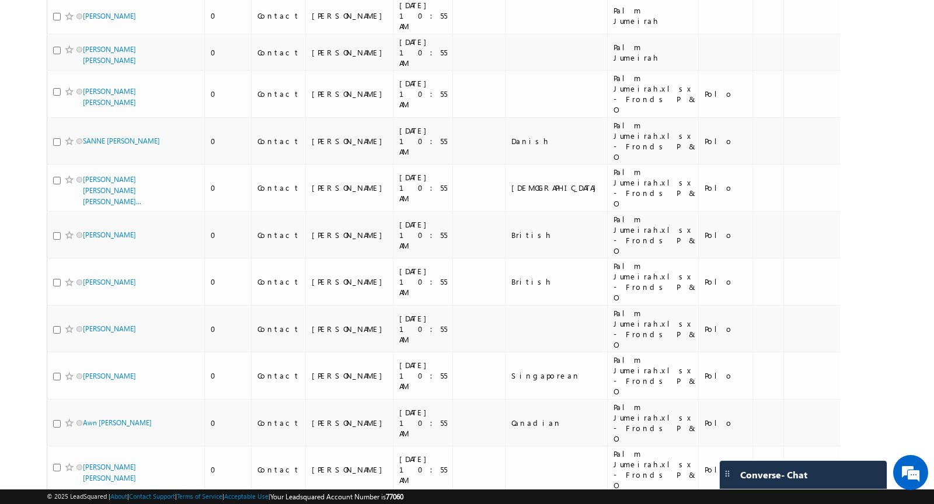
scroll to position [3185, 0]
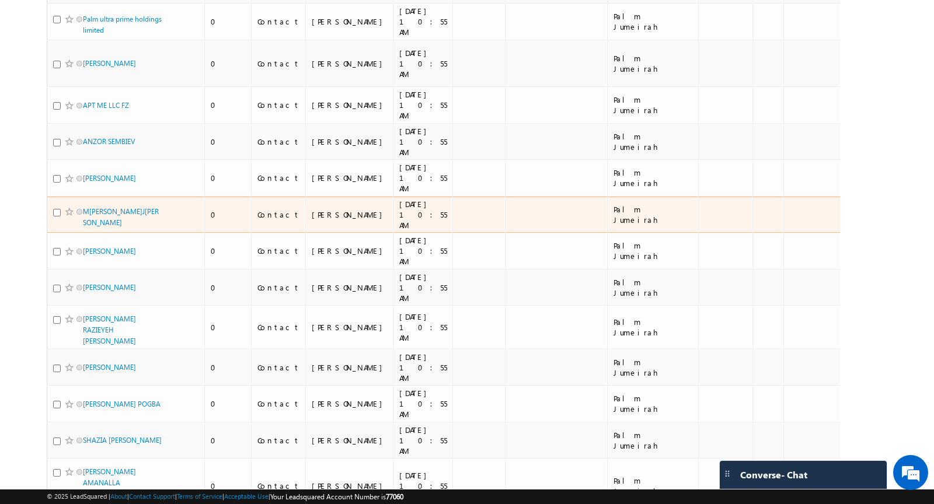
scroll to position [3836, 0]
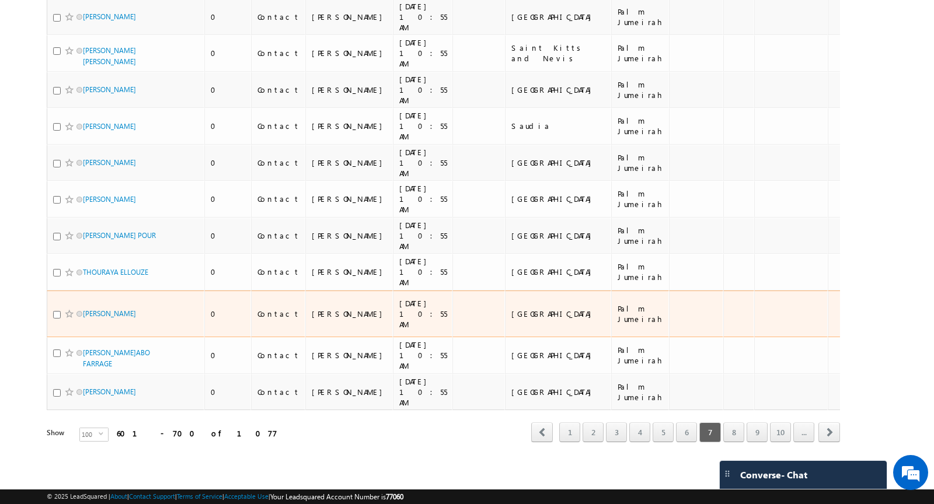
scroll to position [2915, 0]
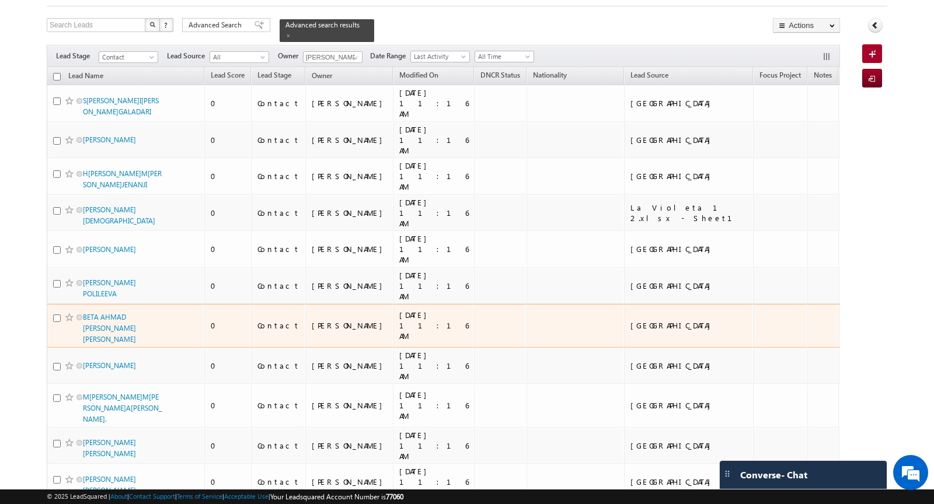
scroll to position [0, 0]
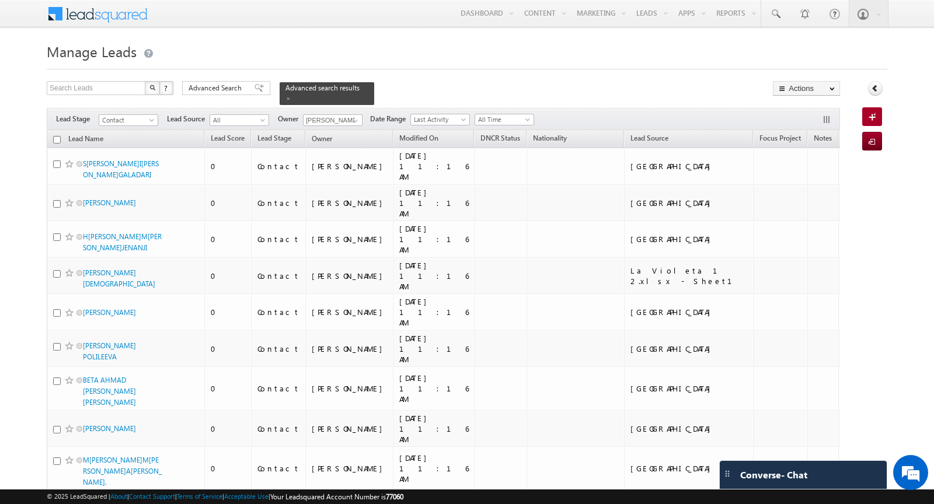
click at [57, 139] on input "checkbox" at bounding box center [57, 140] width 8 height 8
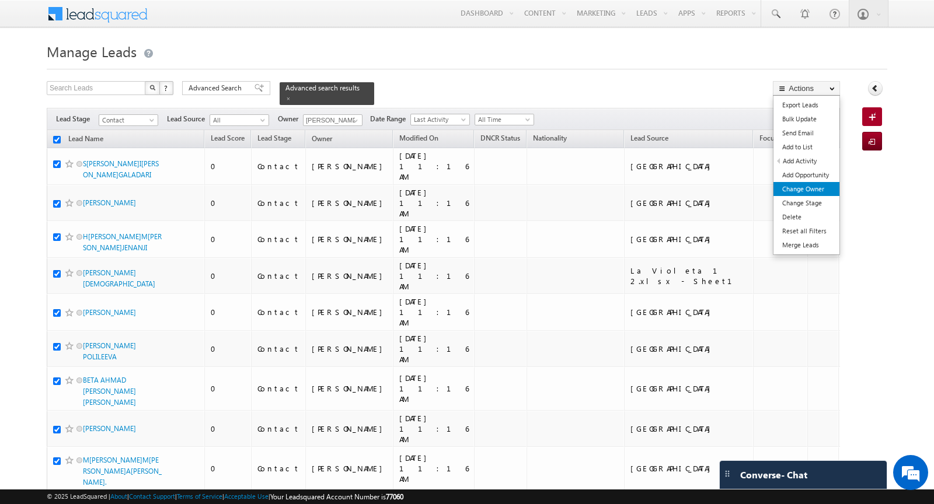
click at [807, 184] on link "Change Owner" at bounding box center [806, 189] width 66 height 14
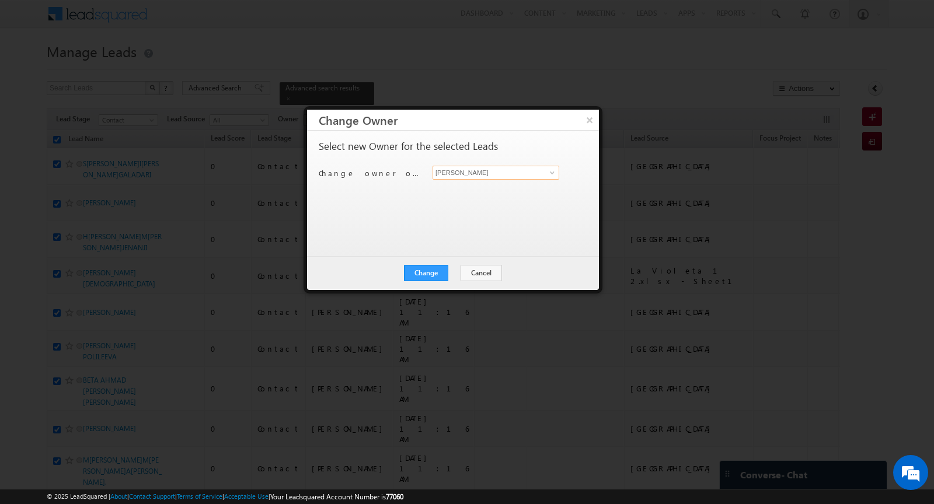
click at [486, 170] on input "[PERSON_NAME]" at bounding box center [495, 173] width 127 height 14
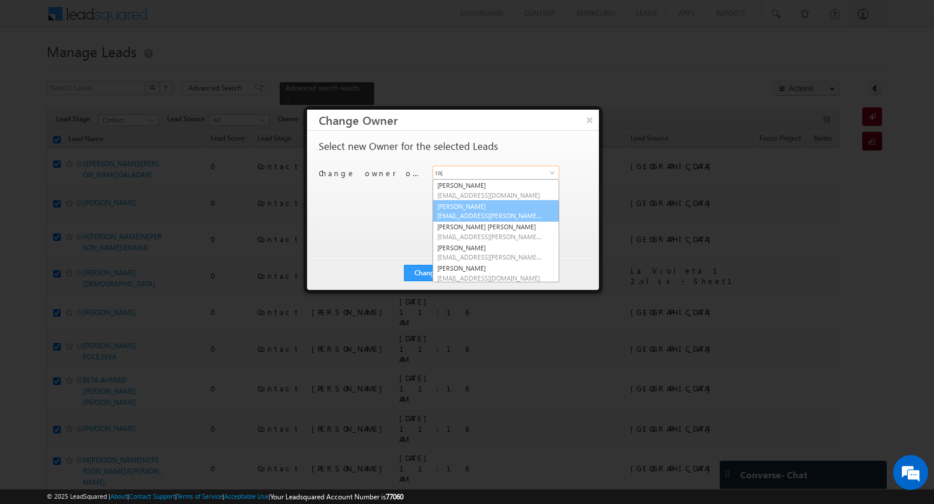
click at [470, 206] on link "[PERSON_NAME] [PERSON_NAME][EMAIL_ADDRESS][PERSON_NAME][DOMAIN_NAME]" at bounding box center [495, 211] width 127 height 22
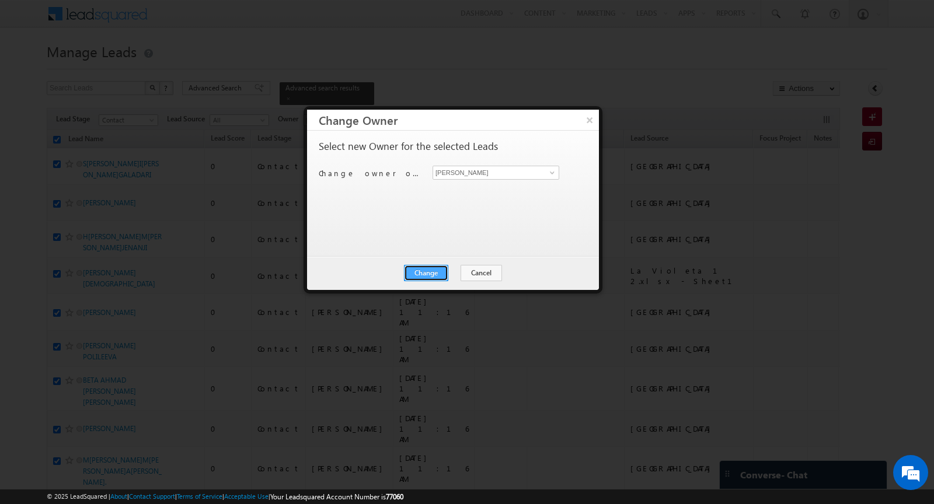
click at [424, 271] on button "Change" at bounding box center [426, 273] width 44 height 16
click at [460, 271] on button "Close" at bounding box center [454, 273] width 37 height 16
